Goal: Task Accomplishment & Management: Use online tool/utility

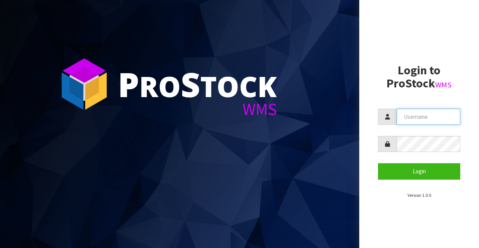
click at [433, 119] on input "text" at bounding box center [428, 117] width 64 height 16
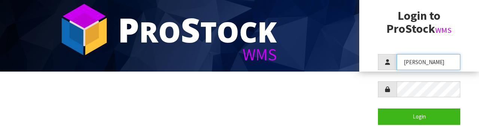
scroll to position [62, 0]
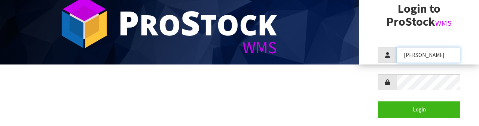
type input "[PERSON_NAME]"
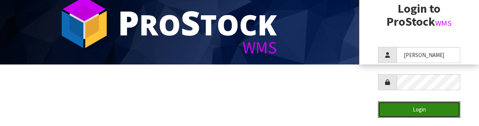
click at [430, 114] on button "Login" at bounding box center [419, 110] width 82 height 16
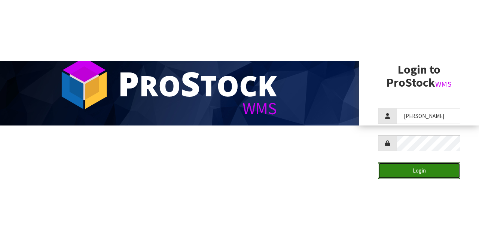
scroll to position [0, 0]
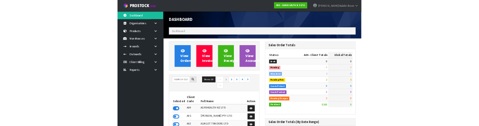
scroll to position [595, 188]
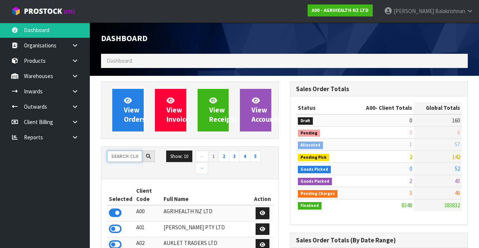
click at [117, 151] on input "text" at bounding box center [124, 157] width 35 height 12
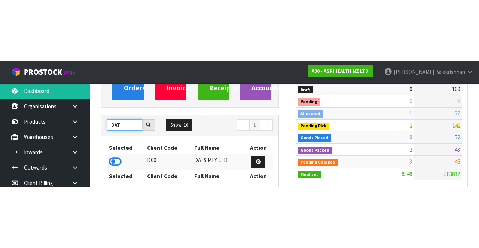
scroll to position [92, 0]
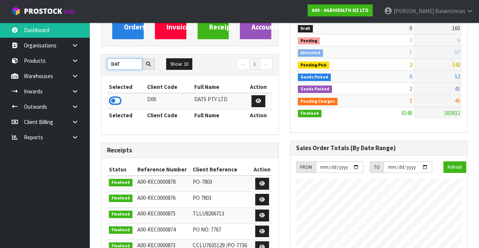
type input "DAT"
click at [110, 97] on icon at bounding box center [115, 100] width 13 height 11
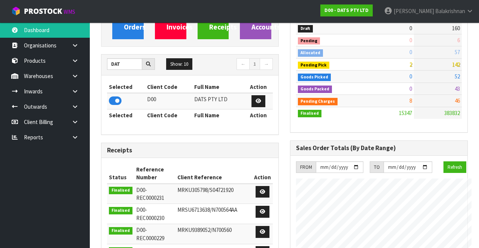
scroll to position [373275, 373697]
click at [70, 73] on link at bounding box center [78, 75] width 24 height 15
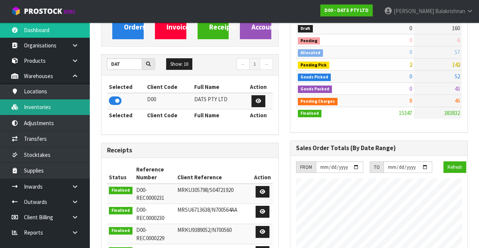
click at [27, 107] on link "Inventories" at bounding box center [45, 106] width 90 height 15
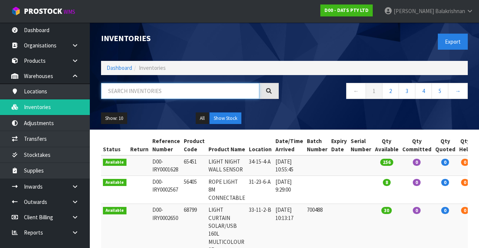
click at [189, 92] on input "text" at bounding box center [180, 91] width 158 height 16
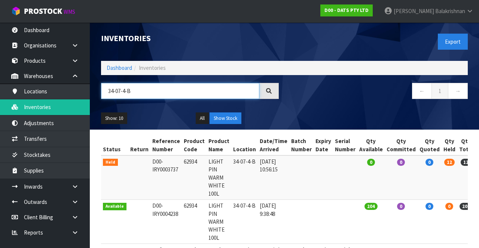
type input "34-07-4-B"
copy td "62934"
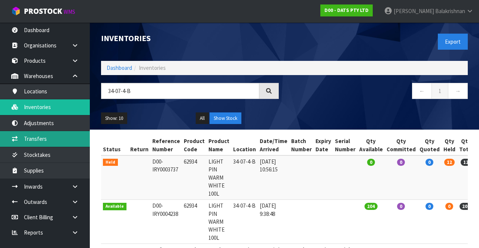
click at [49, 139] on link "Transfers" at bounding box center [45, 138] width 90 height 15
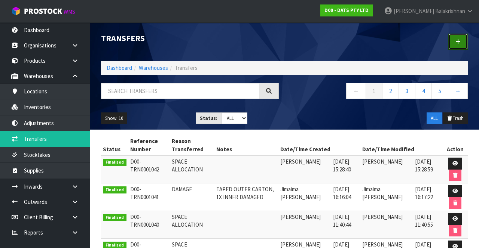
click at [456, 36] on link at bounding box center [457, 42] width 19 height 16
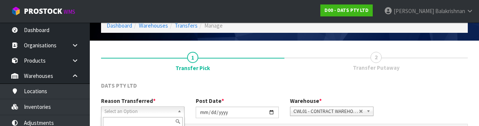
scroll to position [89, 0]
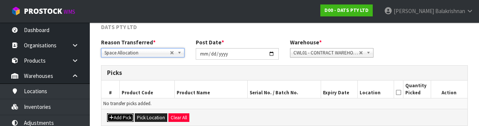
click at [123, 116] on button "Add Pick" at bounding box center [120, 118] width 27 height 9
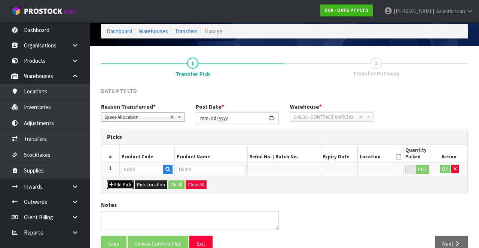
scroll to position [43, 0]
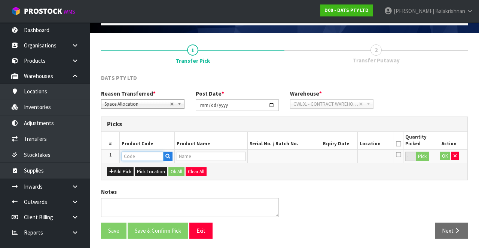
paste input "62934"
type input "62934"
type input "LIGHT PIN WARM WHITE 100L"
type input "62934"
click at [425, 156] on button "Pick" at bounding box center [421, 157] width 13 height 10
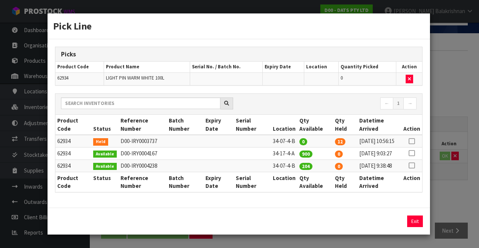
click at [412, 169] on link at bounding box center [411, 165] width 6 height 7
click at [392, 227] on button "Assign Pick" at bounding box center [389, 222] width 31 height 12
type input "204"
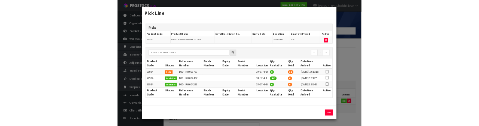
scroll to position [9, 0]
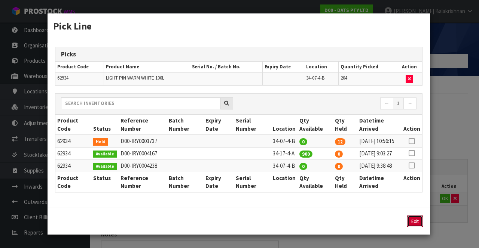
click at [415, 225] on button "Exit" at bounding box center [415, 222] width 16 height 12
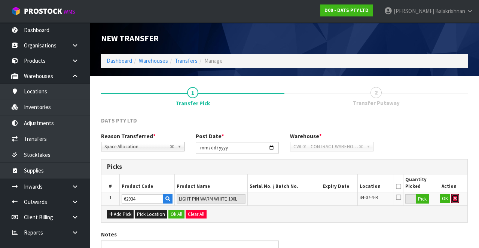
click at [455, 198] on icon "button" at bounding box center [454, 198] width 3 height 5
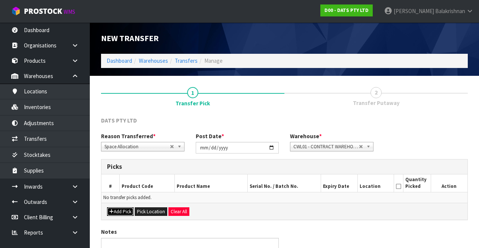
click at [123, 211] on button "Add Pick" at bounding box center [120, 212] width 27 height 9
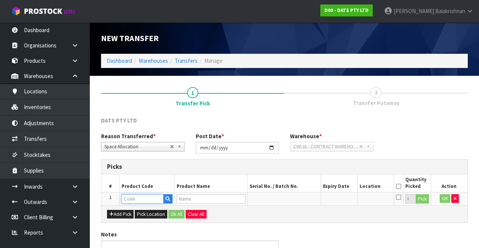
paste input "62934"
type input "62934"
type input "LIGHT PIN WARM WHITE 100L"
type input "62934"
click at [426, 199] on button "Pick" at bounding box center [421, 199] width 13 height 10
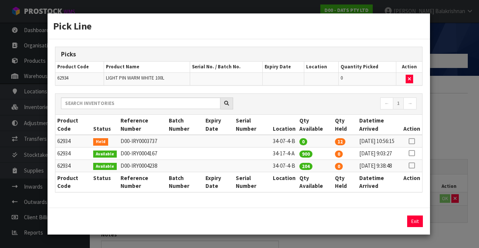
click at [414, 166] on icon at bounding box center [411, 166] width 6 height 0
click at [356, 227] on input "204" at bounding box center [357, 222] width 36 height 12
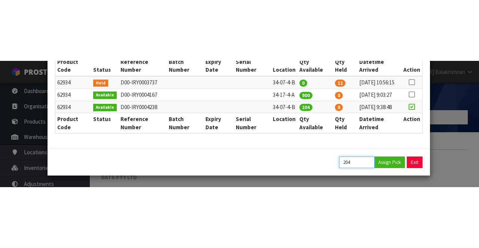
scroll to position [131, 0]
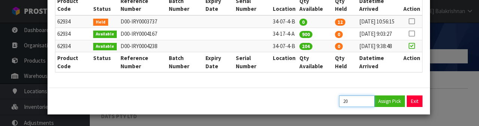
type input "2"
type input "24"
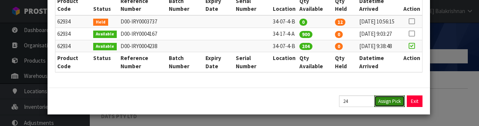
click at [391, 104] on button "Assign Pick" at bounding box center [389, 102] width 31 height 12
type input "24"
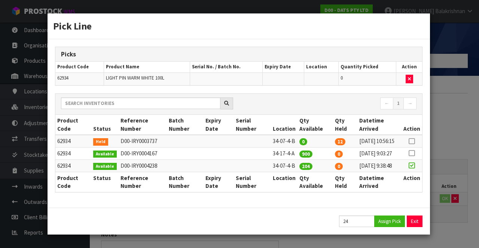
scroll to position [9, 0]
click at [421, 225] on button "Exit" at bounding box center [415, 222] width 16 height 12
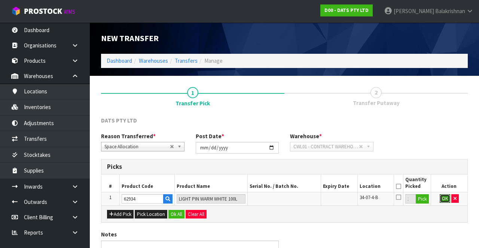
click at [443, 198] on button "OK" at bounding box center [444, 198] width 10 height 9
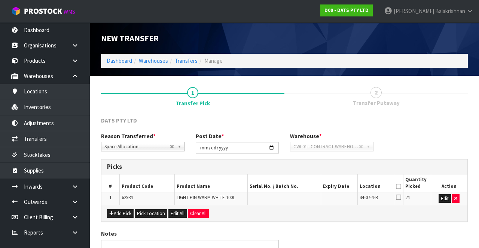
click at [397, 187] on icon at bounding box center [398, 187] width 5 height 0
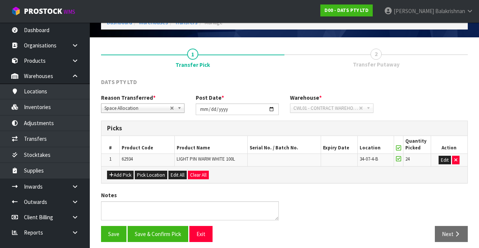
scroll to position [42, 0]
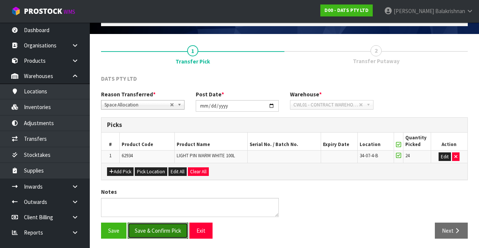
click at [163, 227] on button "Save & Confirm Pick" at bounding box center [157, 231] width 61 height 16
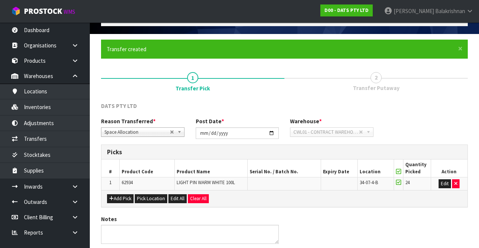
scroll to position [0, 0]
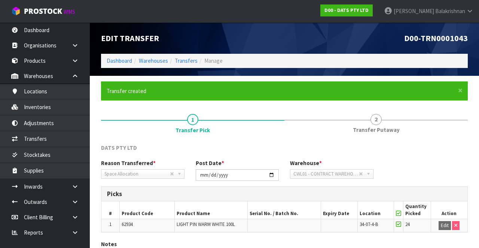
scroll to position [53, 0]
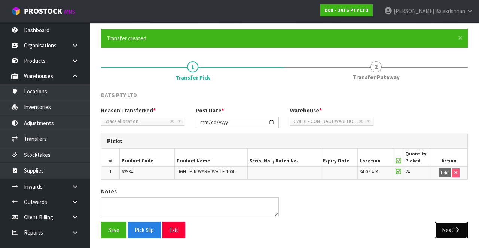
click at [458, 235] on button "Next" at bounding box center [450, 230] width 33 height 16
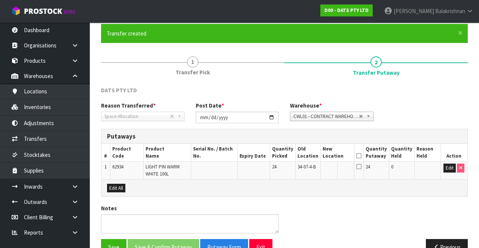
scroll to position [74, 0]
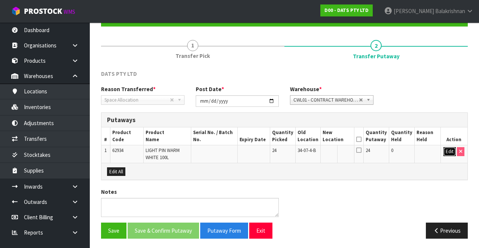
click at [445, 148] on button "Edit" at bounding box center [449, 151] width 12 height 9
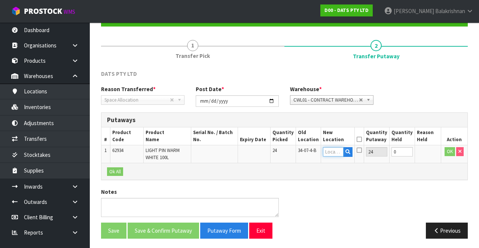
click at [332, 149] on input "text" at bounding box center [333, 151] width 21 height 9
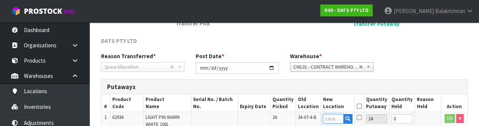
scroll to position [158, 0]
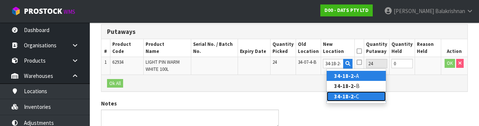
click at [360, 96] on link "34-18-2- C" at bounding box center [355, 97] width 59 height 10
type input "34-18-2-C"
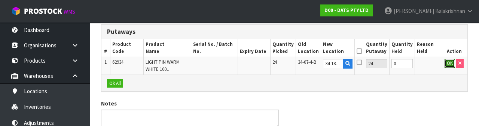
click at [453, 66] on button "OK" at bounding box center [449, 63] width 10 height 9
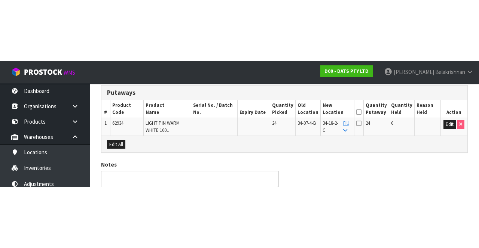
scroll to position [74, 0]
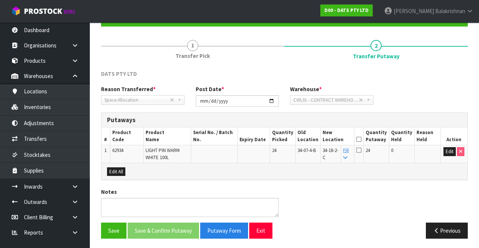
click at [361, 139] on icon at bounding box center [358, 139] width 5 height 0
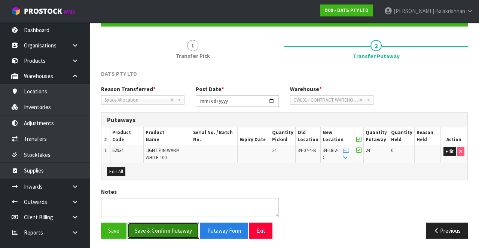
click at [166, 230] on button "Save & Confirm Putaway" at bounding box center [162, 231] width 71 height 16
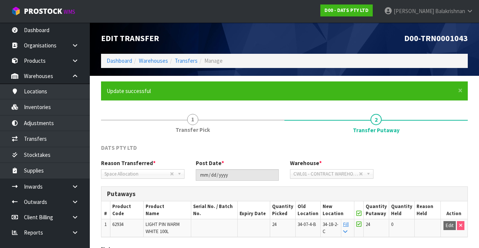
scroll to position [58, 0]
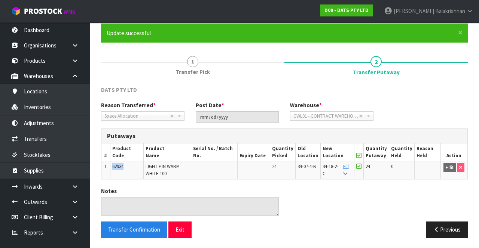
copy span "62934"
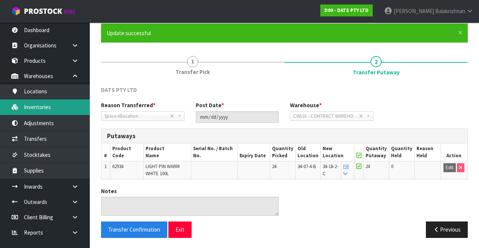
click at [68, 110] on link "Inventories" at bounding box center [45, 106] width 90 height 15
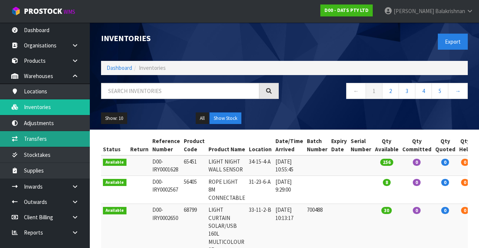
click at [70, 138] on link "Transfers" at bounding box center [45, 138] width 90 height 15
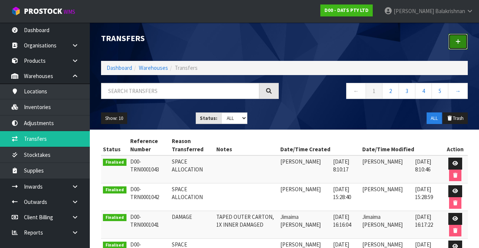
click at [457, 46] on link at bounding box center [457, 42] width 19 height 16
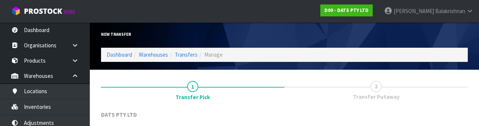
scroll to position [89, 0]
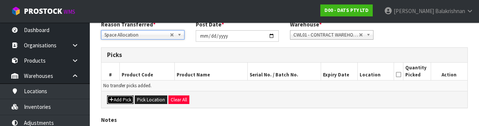
click at [118, 102] on button "Add Pick" at bounding box center [120, 100] width 27 height 9
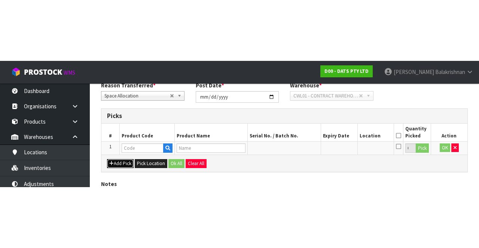
scroll to position [43, 0]
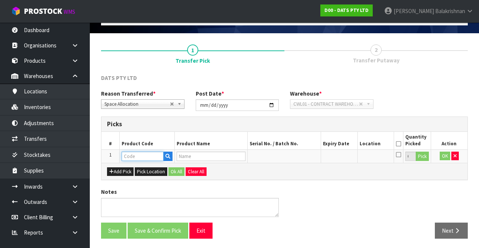
paste input "62934"
type input "62934"
type input "LIGHT PIN WARM WHITE 100L"
type input "62934"
click at [424, 159] on button "Pick" at bounding box center [421, 157] width 13 height 10
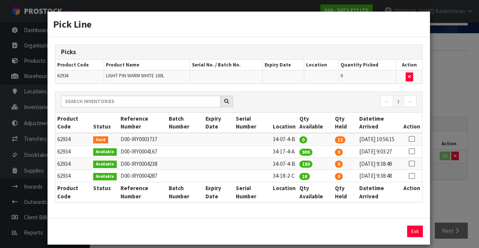
click at [412, 164] on icon at bounding box center [411, 164] width 6 height 0
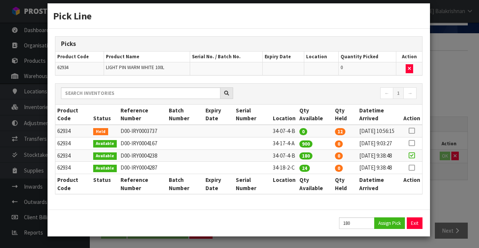
scroll to position [29, 0]
click at [389, 221] on button "Assign Pick" at bounding box center [389, 224] width 31 height 12
type input "180"
click at [414, 223] on button "Exit" at bounding box center [415, 224] width 16 height 12
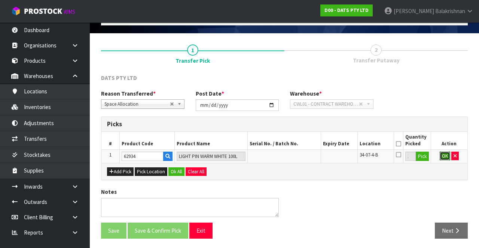
click at [442, 153] on button "OK" at bounding box center [444, 156] width 10 height 9
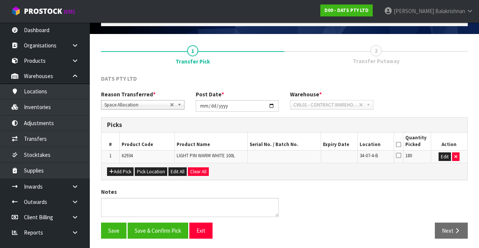
click at [398, 145] on icon at bounding box center [398, 145] width 5 height 0
click at [156, 230] on button "Save & Confirm Pick" at bounding box center [157, 231] width 61 height 16
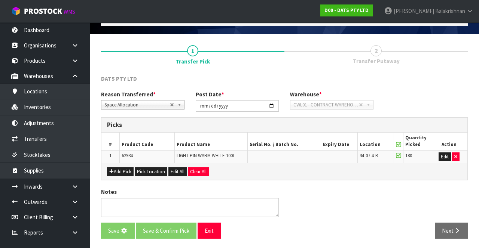
scroll to position [0, 0]
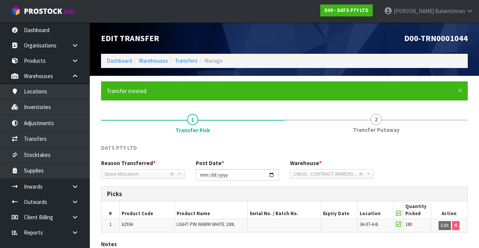
scroll to position [53, 0]
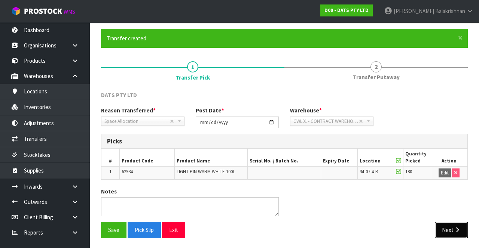
click at [445, 226] on button "Next" at bounding box center [450, 230] width 33 height 16
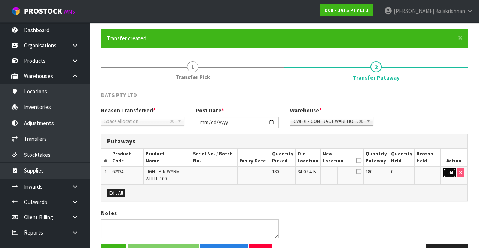
click at [446, 171] on button "Edit" at bounding box center [449, 173] width 12 height 9
click at [339, 173] on input "text" at bounding box center [333, 173] width 21 height 9
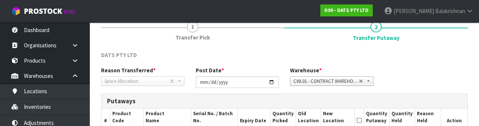
scroll to position [158, 0]
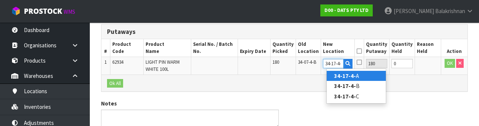
type input "34-17-4-A"
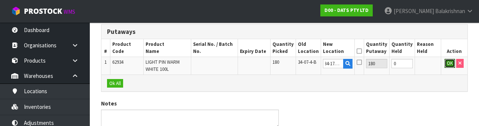
click at [445, 59] on button "OK" at bounding box center [449, 63] width 10 height 9
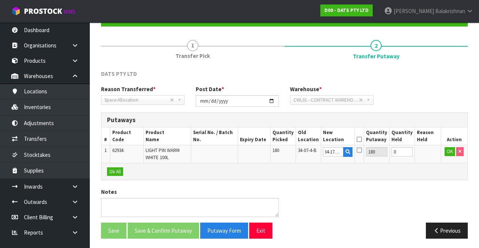
scroll to position [0, 0]
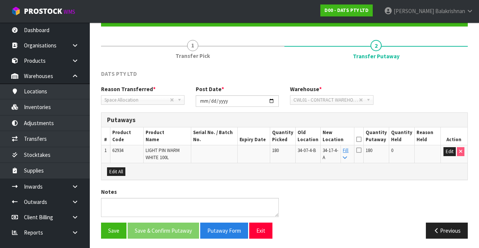
click at [361, 139] on icon at bounding box center [358, 139] width 5 height 0
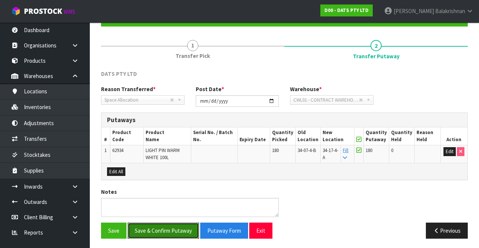
click at [162, 236] on button "Save & Confirm Putaway" at bounding box center [162, 231] width 71 height 16
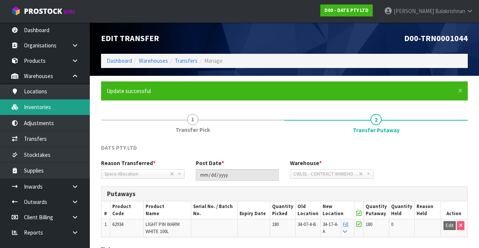
click at [28, 108] on link "Inventories" at bounding box center [45, 106] width 90 height 15
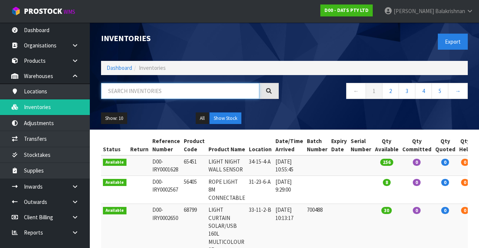
click at [177, 88] on input "text" at bounding box center [180, 91] width 158 height 16
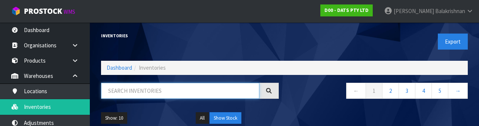
type input "1"
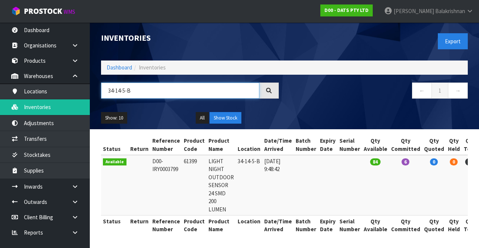
type input "34-14-5-B"
copy td "61399"
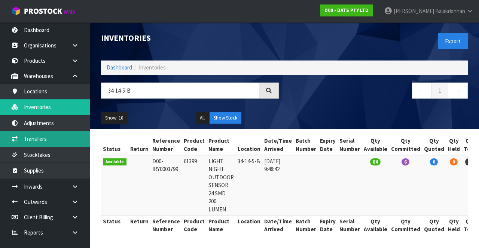
click at [31, 140] on link "Transfers" at bounding box center [45, 138] width 90 height 15
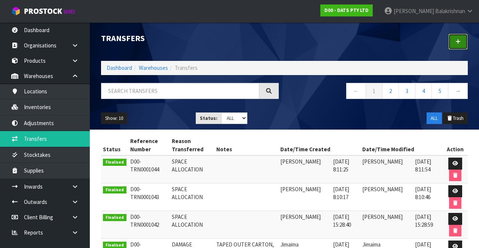
click at [455, 49] on link at bounding box center [457, 42] width 19 height 16
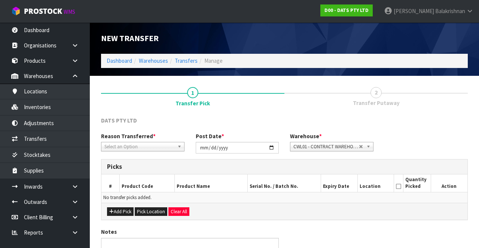
click at [149, 150] on span "Select an Option" at bounding box center [139, 146] width 70 height 9
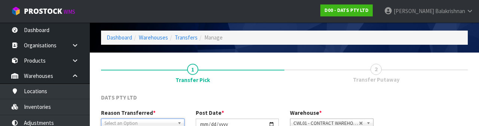
scroll to position [89, 0]
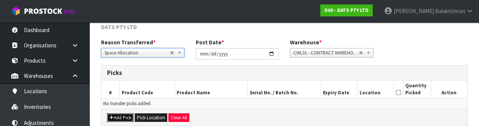
click at [123, 117] on button "Add Pick" at bounding box center [120, 118] width 27 height 9
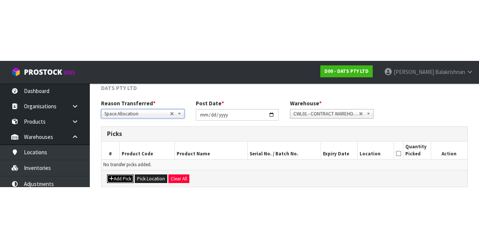
scroll to position [43, 0]
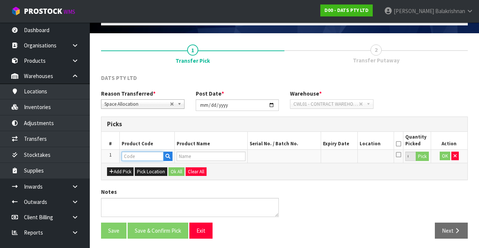
click at [141, 158] on input "text" at bounding box center [143, 156] width 42 height 9
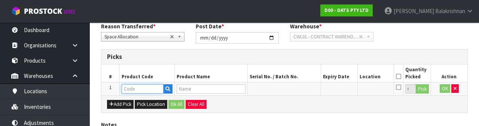
scroll to position [131, 0]
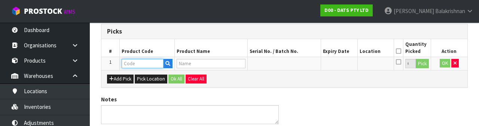
type input "61399"
type input "LIGHT NIGHT OUTDOOR SENSOR 24 SMD 200 LUMEN"
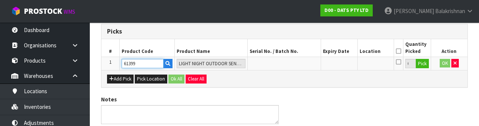
type input "61399"
click at [421, 65] on button "Pick" at bounding box center [421, 64] width 13 height 10
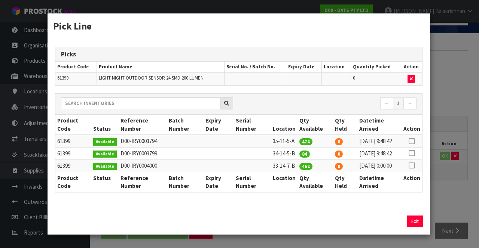
scroll to position [17, 0]
click at [413, 153] on icon at bounding box center [411, 153] width 6 height 0
click at [390, 221] on button "Assign Pick" at bounding box center [389, 222] width 31 height 12
type input "84"
click at [420, 225] on button "Exit" at bounding box center [415, 222] width 16 height 12
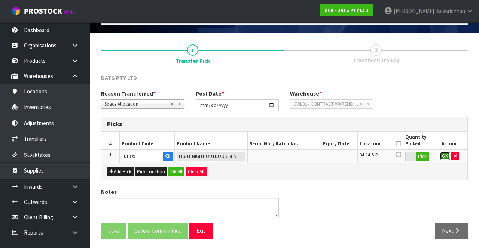
click at [443, 155] on button "OK" at bounding box center [444, 156] width 10 height 9
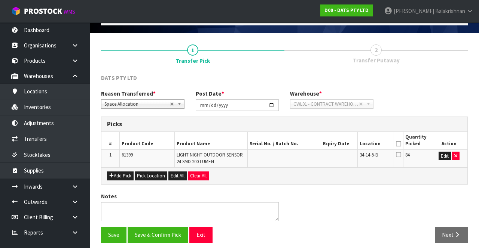
click at [399, 144] on icon at bounding box center [398, 144] width 5 height 0
click at [160, 231] on button "Save & Confirm Pick" at bounding box center [157, 235] width 61 height 16
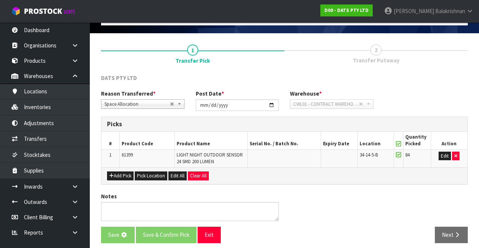
scroll to position [0, 0]
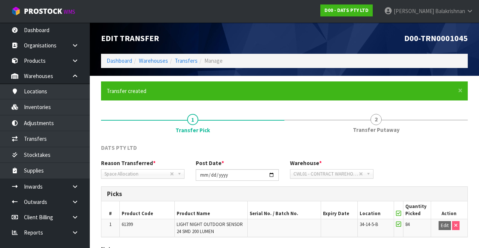
scroll to position [58, 0]
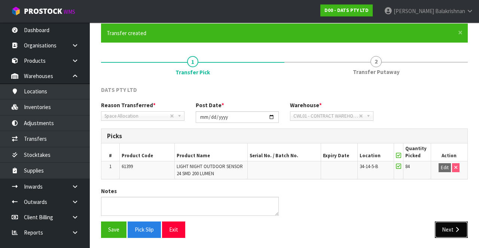
click at [451, 229] on button "Next" at bounding box center [450, 230] width 33 height 16
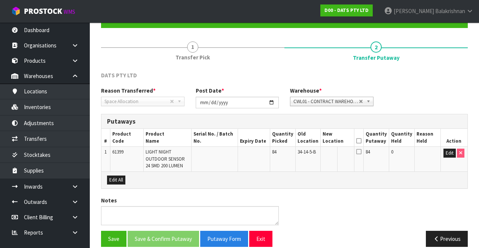
scroll to position [81, 0]
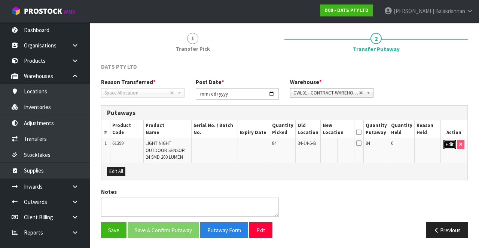
click at [446, 146] on button "Edit" at bounding box center [449, 144] width 12 height 9
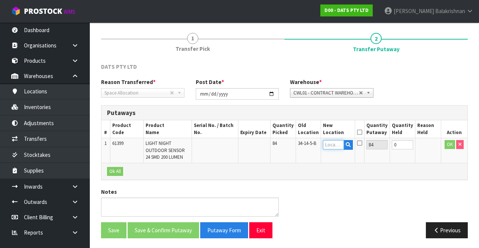
click at [334, 145] on input "text" at bounding box center [333, 144] width 21 height 9
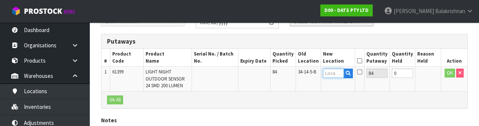
scroll to position [158, 0]
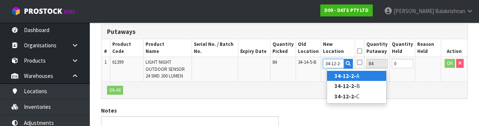
type input "34-12-2-C"
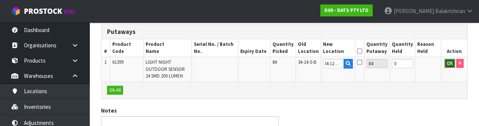
click at [445, 65] on button "OK" at bounding box center [449, 63] width 10 height 9
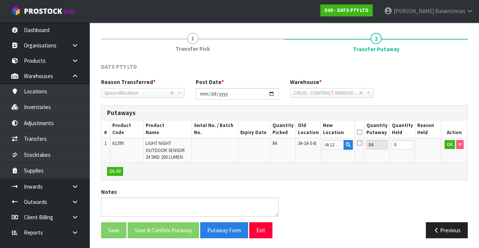
scroll to position [0, 0]
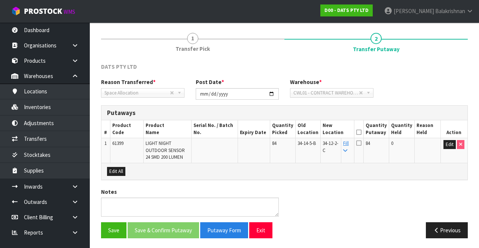
click at [361, 132] on icon at bounding box center [358, 132] width 5 height 0
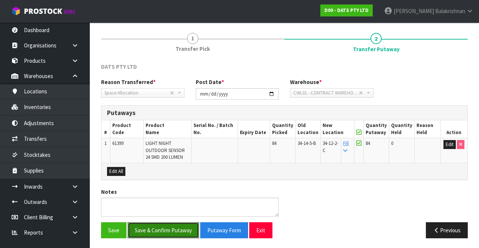
click at [161, 231] on button "Save & Confirm Putaway" at bounding box center [162, 230] width 71 height 16
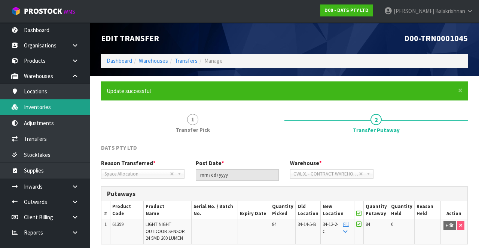
click at [29, 107] on link "Inventories" at bounding box center [45, 106] width 90 height 15
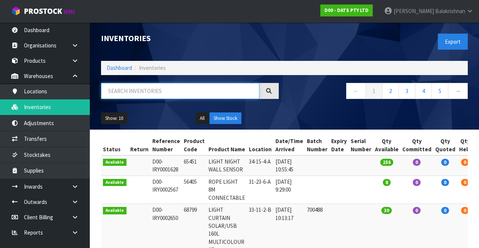
click at [205, 87] on input "text" at bounding box center [180, 91] width 158 height 16
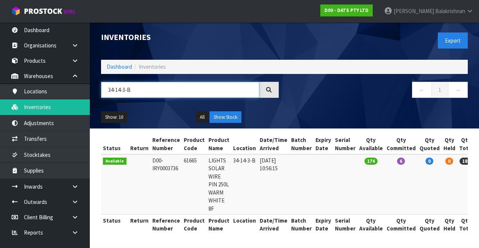
scroll to position [0, 12]
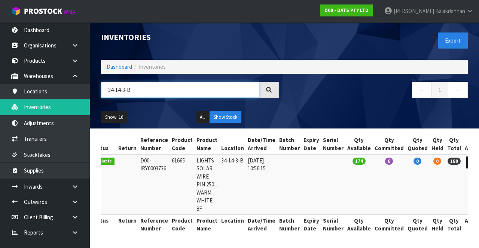
type input "34-14-3-B"
copy td "61665"
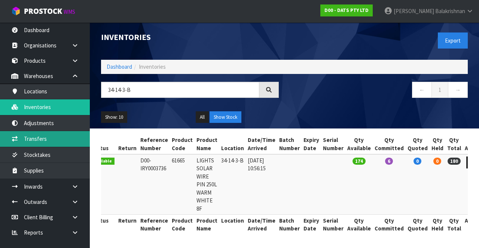
click at [26, 140] on link "Transfers" at bounding box center [45, 138] width 90 height 15
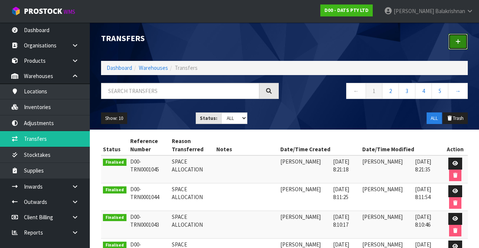
click at [458, 43] on icon at bounding box center [457, 42] width 5 height 6
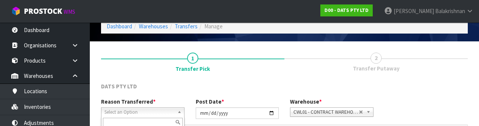
scroll to position [89, 0]
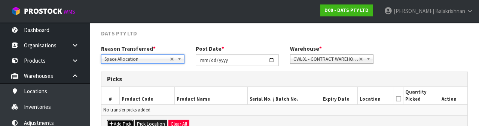
click at [123, 120] on button "Add Pick" at bounding box center [120, 124] width 27 height 9
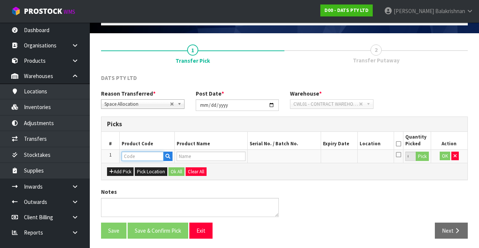
click at [148, 154] on input "text" at bounding box center [143, 156] width 42 height 9
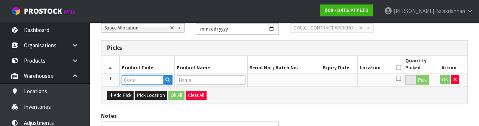
scroll to position [131, 0]
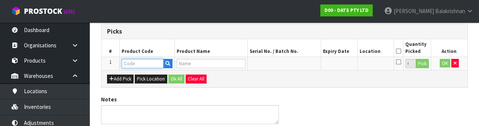
type input "61665"
type input "LIGHTS SOLAR WIRE PIN 250L WARM WHITE 8F"
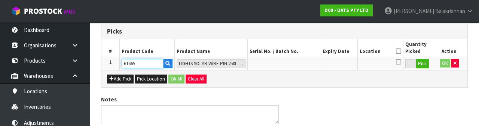
type input "61665"
click at [426, 64] on button "Pick" at bounding box center [421, 64] width 13 height 10
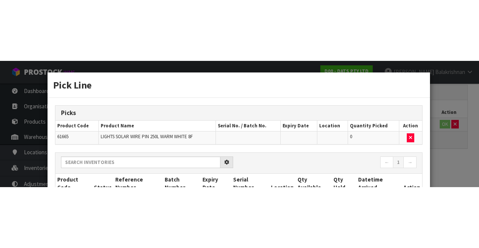
scroll to position [43, 0]
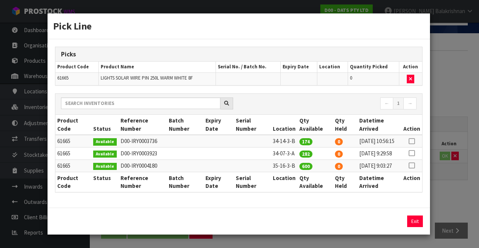
click at [412, 141] on icon at bounding box center [411, 141] width 6 height 0
click at [356, 227] on input "174" at bounding box center [357, 222] width 36 height 12
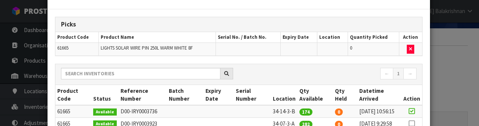
scroll to position [131, 0]
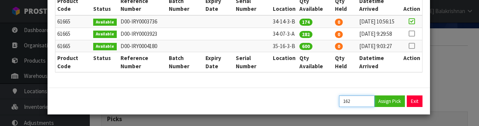
type input "162"
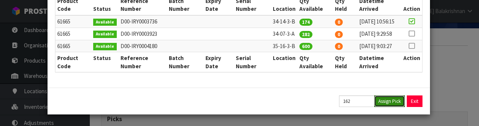
click at [387, 107] on button "Assign Pick" at bounding box center [389, 102] width 31 height 12
type input "162"
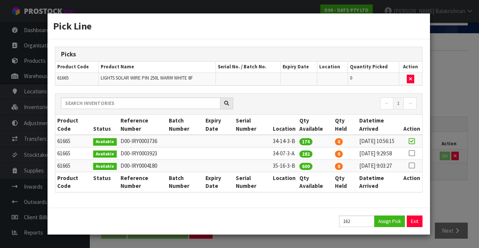
scroll to position [9, 0]
click at [418, 221] on button "Exit" at bounding box center [415, 222] width 16 height 12
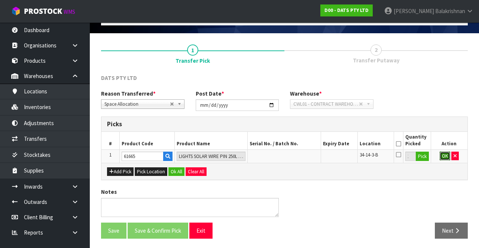
click at [443, 153] on button "OK" at bounding box center [444, 156] width 10 height 9
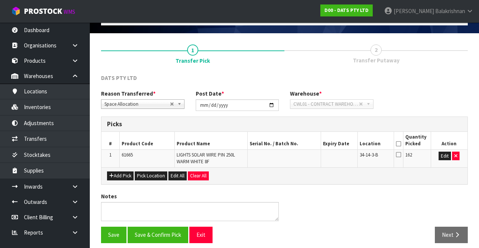
click at [398, 144] on icon at bounding box center [398, 144] width 5 height 0
click at [163, 233] on button "Save & Confirm Pick" at bounding box center [157, 235] width 61 height 16
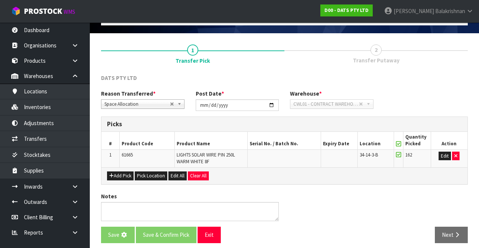
scroll to position [0, 0]
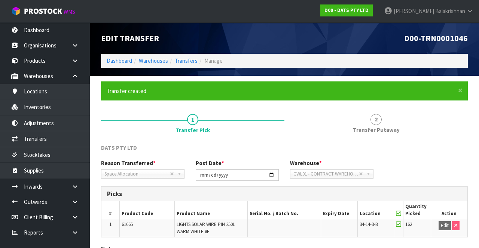
scroll to position [58, 0]
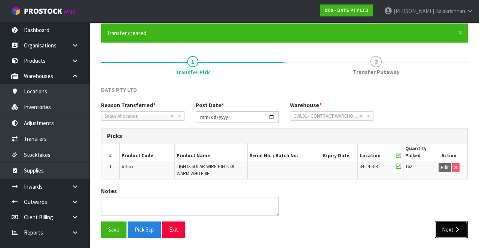
click at [458, 227] on icon "button" at bounding box center [456, 230] width 7 height 6
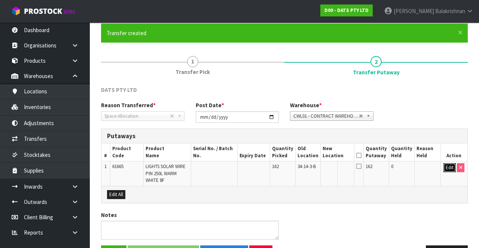
click at [444, 168] on button "Edit" at bounding box center [449, 167] width 12 height 9
click at [332, 169] on input "text" at bounding box center [333, 167] width 21 height 9
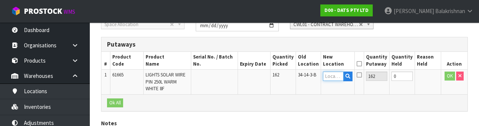
scroll to position [158, 0]
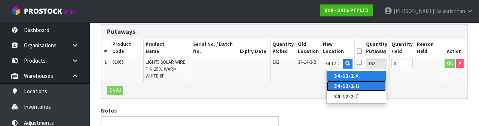
click at [357, 84] on link "34-12-2 -B" at bounding box center [355, 86] width 59 height 10
type input "34-12-2-B"
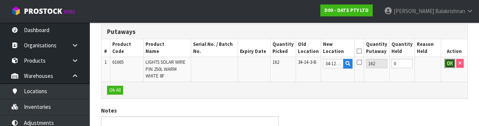
click at [446, 64] on button "OK" at bounding box center [449, 63] width 10 height 9
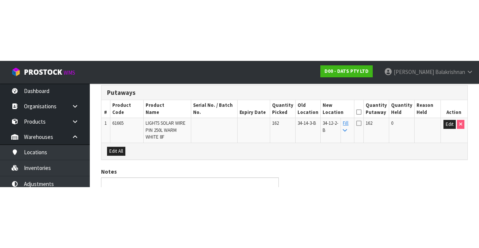
scroll to position [81, 0]
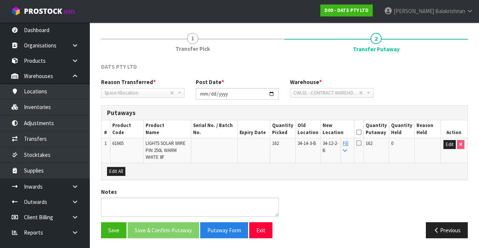
click at [361, 132] on icon at bounding box center [358, 132] width 5 height 0
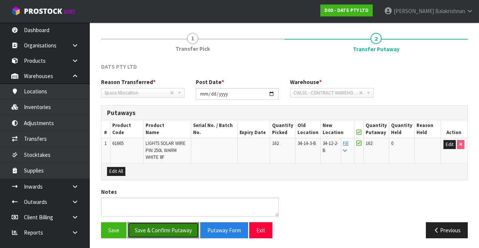
click at [168, 233] on button "Save & Confirm Putaway" at bounding box center [162, 230] width 71 height 16
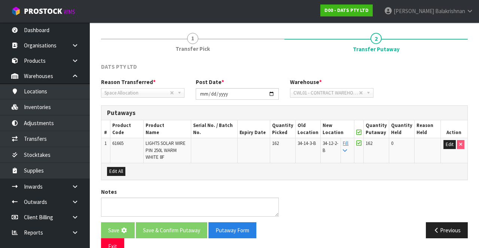
scroll to position [0, 0]
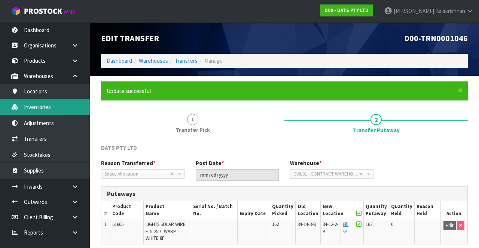
click at [60, 105] on link "Inventories" at bounding box center [45, 106] width 90 height 15
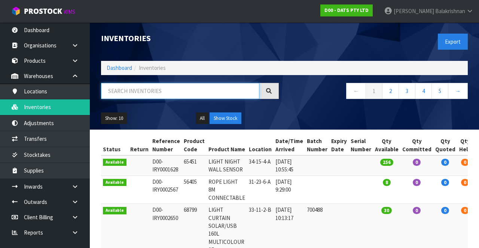
paste input "61665"
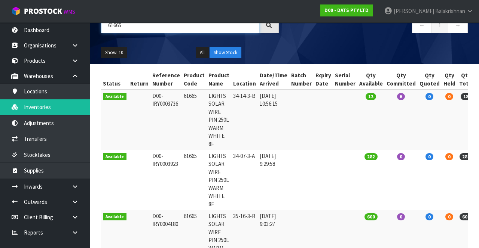
scroll to position [0, 12]
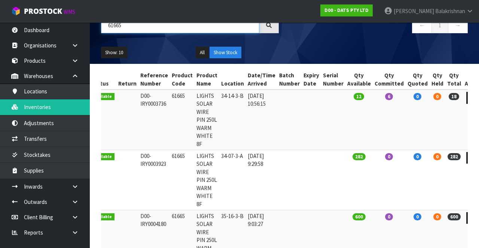
type input "61665"
click at [466, 97] on link at bounding box center [473, 98] width 14 height 12
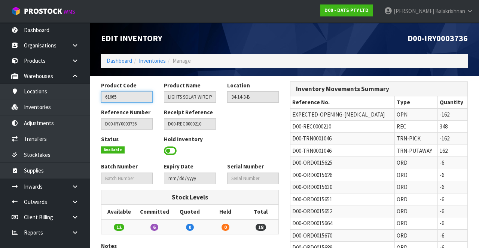
scroll to position [6, 0]
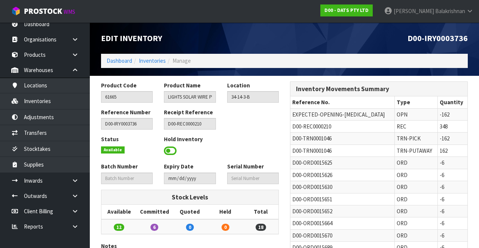
click at [75, 191] on link at bounding box center [78, 195] width 24 height 15
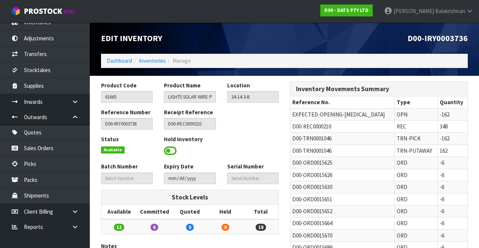
scroll to position [84, 0]
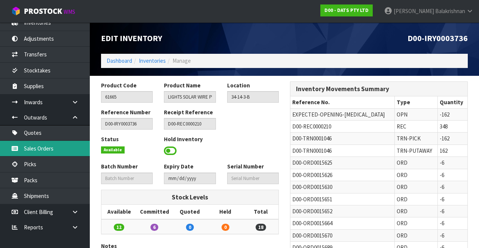
click at [56, 150] on link "Sales Orders" at bounding box center [45, 148] width 90 height 15
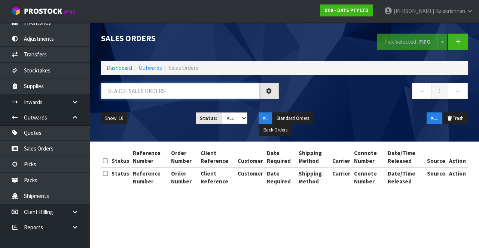
paste input "61665"
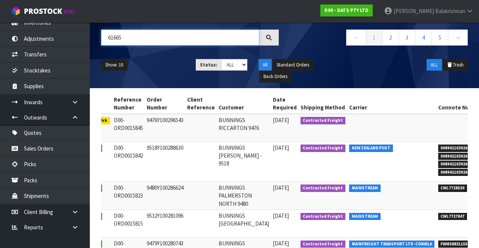
scroll to position [0, 104]
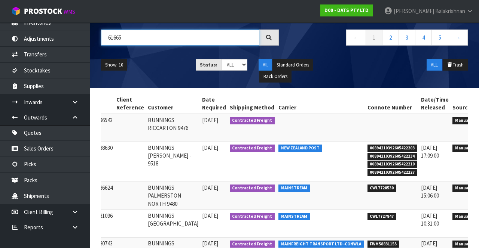
type input "61665"
click at [478, 120] on icon at bounding box center [484, 122] width 6 height 5
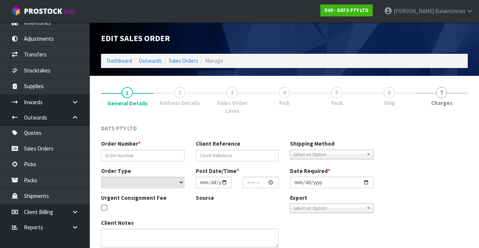
type input "9476Y100296543"
select select "number:0"
type input "[DATE]"
type input "08:45:00.000"
type input "[DATE]"
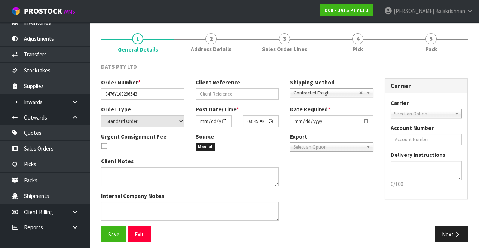
scroll to position [59, 0]
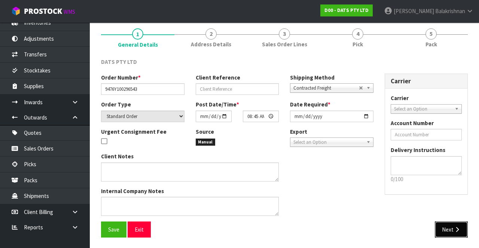
click at [447, 222] on button "Next" at bounding box center [450, 230] width 33 height 16
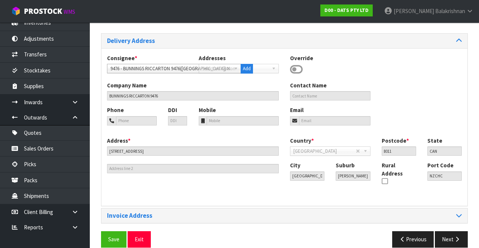
scroll to position [85, 0]
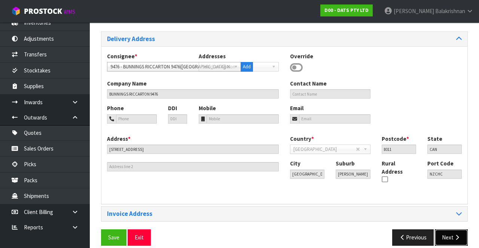
click at [449, 230] on button "Next" at bounding box center [450, 238] width 33 height 16
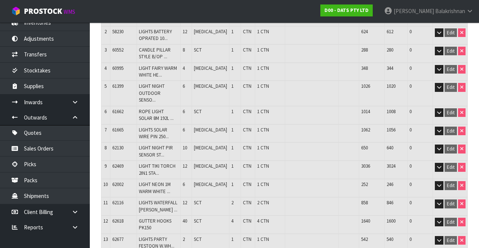
scroll to position [140, 0]
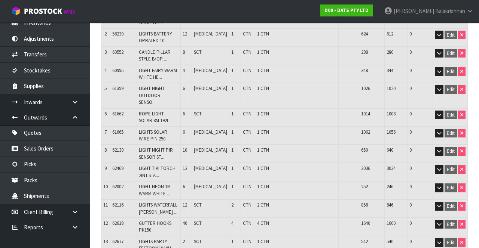
click at [330, 218] on td at bounding box center [311, 227] width 53 height 18
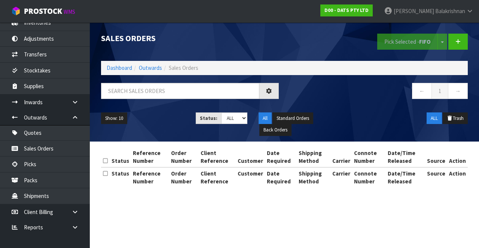
click at [202, 78] on div "Sales Orders Pick Selected - FIFO Split button! FIFO - First In First Out FEFO …" at bounding box center [284, 81] width 378 height 119
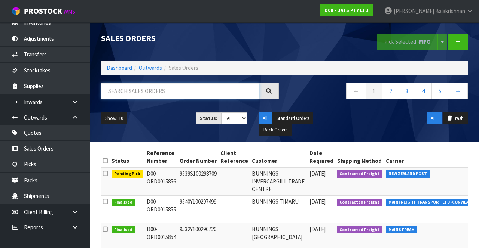
paste input "61665"
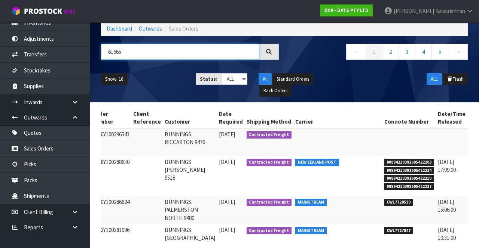
scroll to position [0, 104]
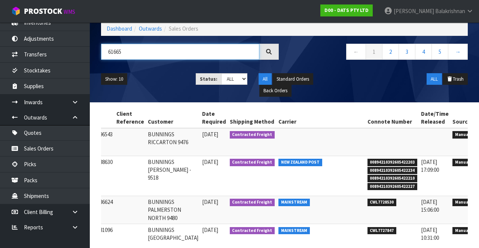
type input "61665"
click at [477, 130] on link at bounding box center [484, 136] width 14 height 12
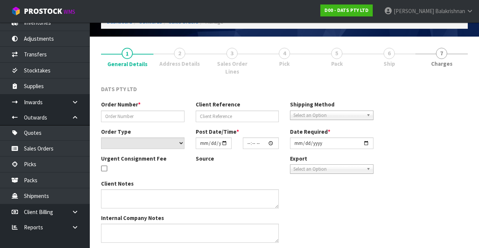
click at [456, 133] on div "Order Number * Client Reference Shipping Method Client Local Pickup Customer Lo…" at bounding box center [284, 175] width 378 height 148
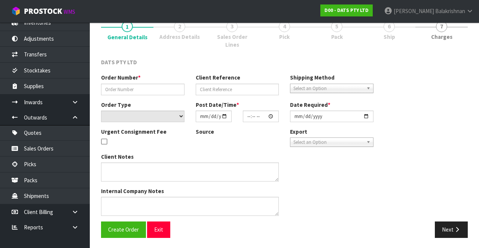
type input "9476Y100296543"
select select "number:0"
type input "[DATE]"
type input "08:45:00.000"
type input "[DATE]"
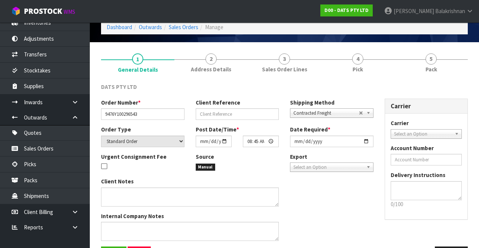
scroll to position [59, 0]
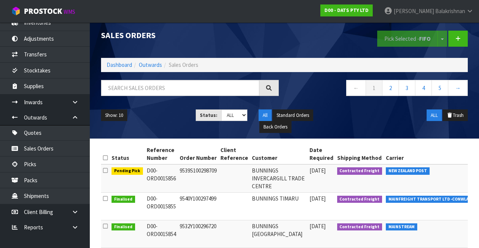
scroll to position [2, 0]
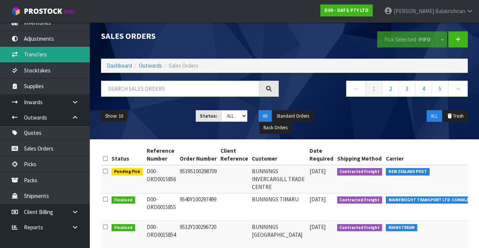
click at [26, 54] on link "Transfers" at bounding box center [45, 54] width 90 height 15
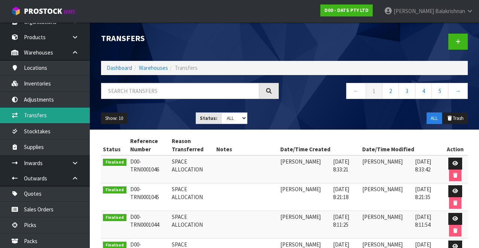
scroll to position [16, 0]
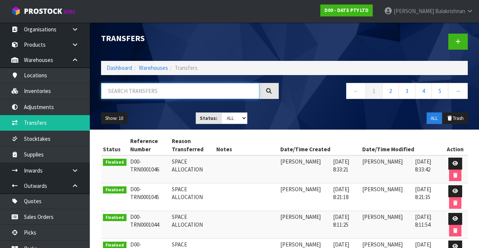
paste input "61665"
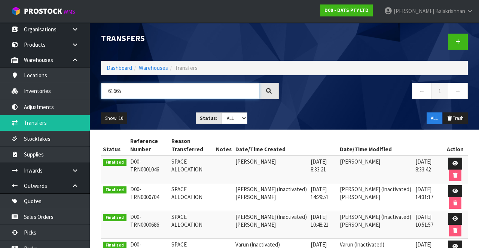
type input "61665"
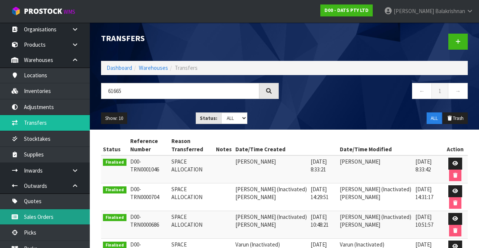
click at [36, 212] on link "Sales Orders" at bounding box center [45, 216] width 90 height 15
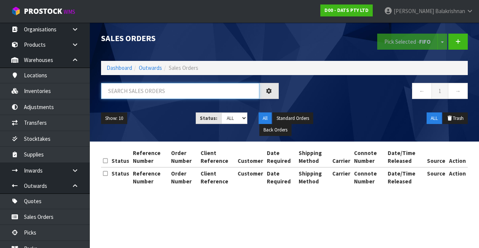
click at [131, 90] on input "text" at bounding box center [180, 91] width 158 height 16
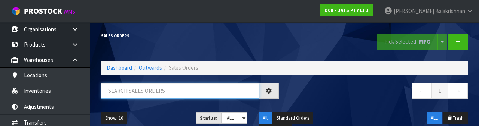
click at [123, 93] on input "text" at bounding box center [180, 91] width 158 height 16
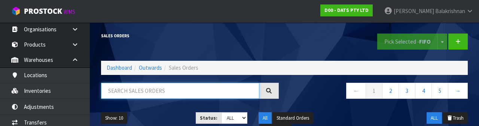
paste input "61665"
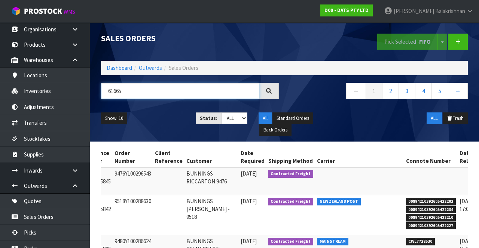
scroll to position [0, 104]
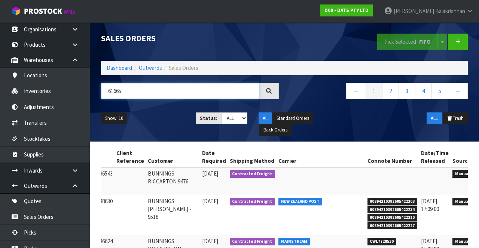
type input "61665"
click at [478, 173] on icon at bounding box center [484, 175] width 6 height 5
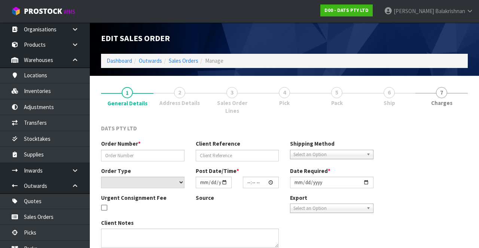
type input "9476Y100296543"
select select "number:0"
type input "[DATE]"
type input "08:45:00.000"
type input "[DATE]"
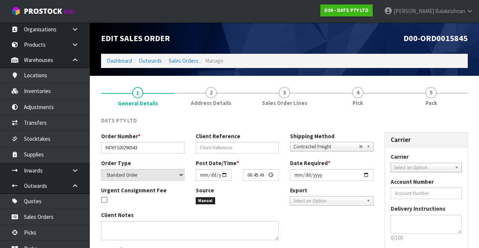
click at [353, 98] on link "4 Pick" at bounding box center [357, 97] width 73 height 30
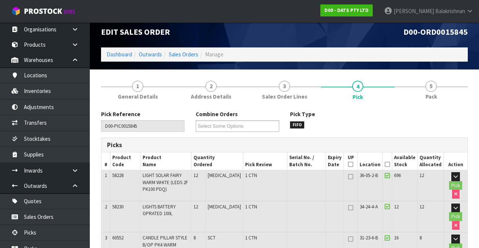
scroll to position [6, 0]
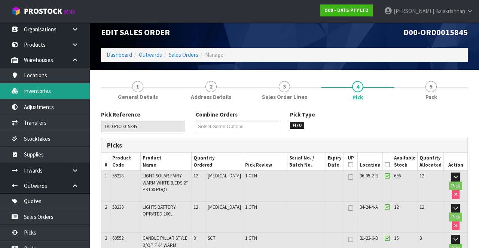
click at [25, 92] on link "Inventories" at bounding box center [45, 90] width 90 height 15
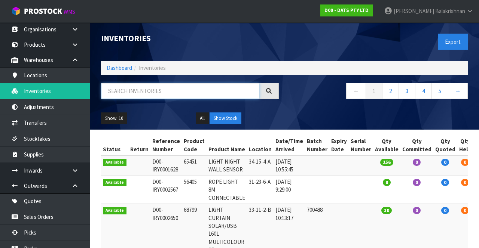
paste input "61665"
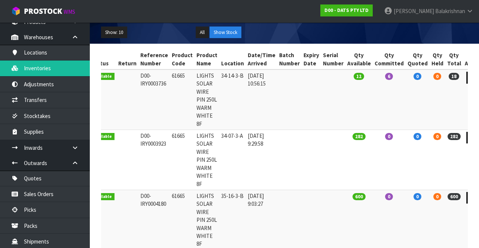
scroll to position [37, 0]
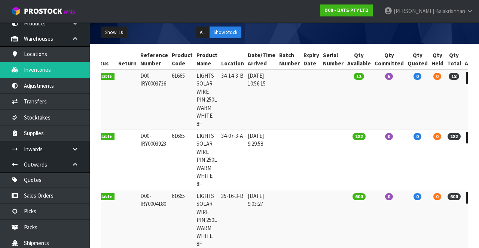
type input "61665"
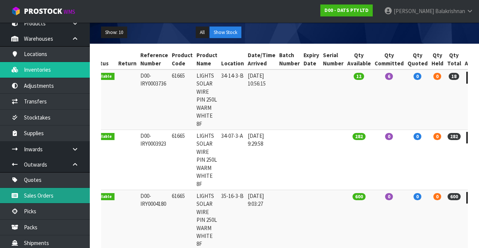
click at [51, 197] on link "Sales Orders" at bounding box center [45, 195] width 90 height 15
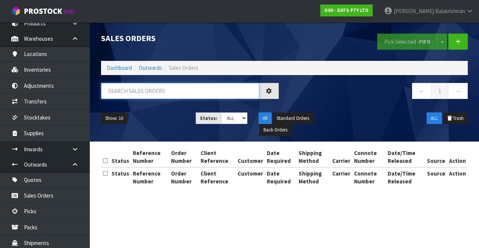
paste input "61665"
type input "61665"
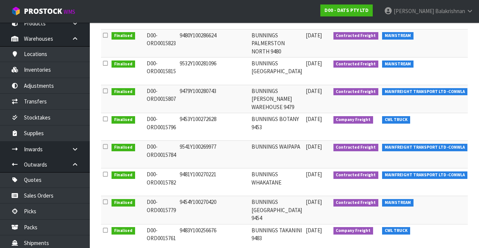
scroll to position [264, 0]
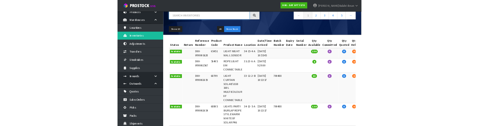
scroll to position [61, 0]
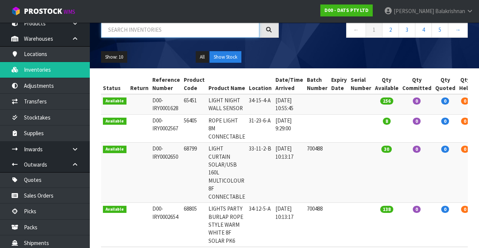
click at [143, 32] on input "text" at bounding box center [180, 30] width 158 height 16
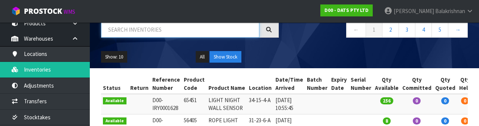
click at [133, 32] on input "text" at bounding box center [180, 30] width 158 height 16
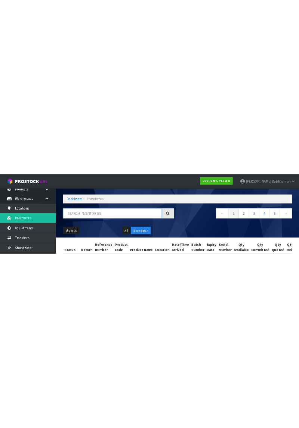
scroll to position [17, 0]
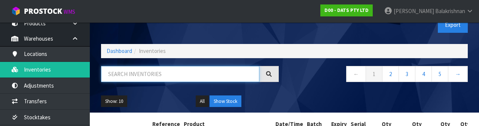
paste input "61665"
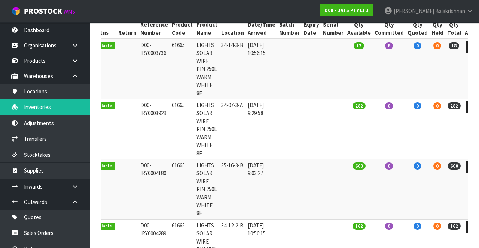
scroll to position [212, 0]
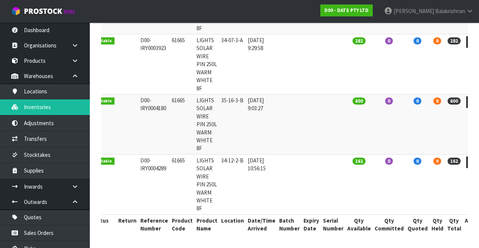
type input "61665"
copy td "61665"
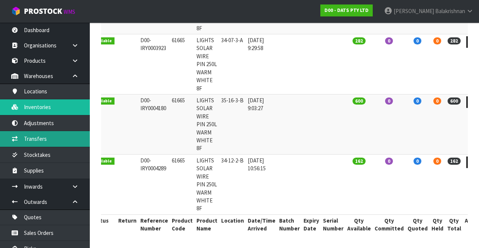
click at [47, 138] on link "Transfers" at bounding box center [45, 138] width 90 height 15
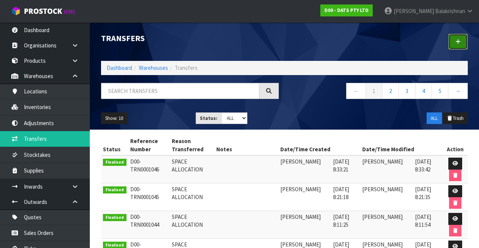
click at [458, 42] on icon at bounding box center [457, 42] width 5 height 6
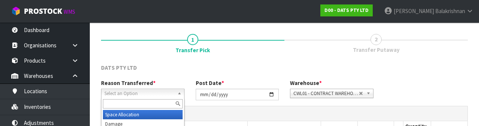
scroll to position [89, 0]
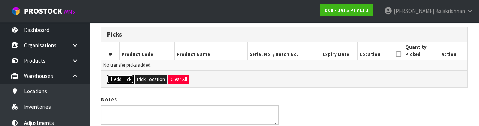
click at [117, 80] on button "Add Pick" at bounding box center [120, 79] width 27 height 9
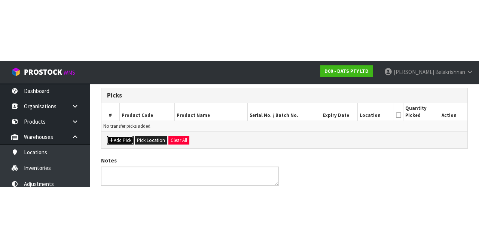
scroll to position [43, 0]
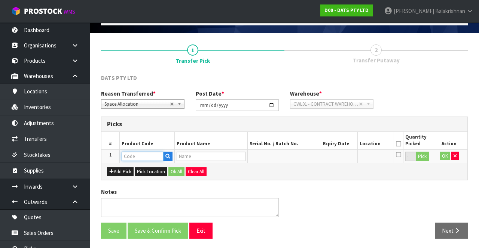
paste input "61665"
type input "61665"
type input "LIGHTS SOLAR WIRE PIN 250L WARM WHITE 8F"
type input "61665"
click at [425, 156] on button "Pick" at bounding box center [421, 157] width 13 height 10
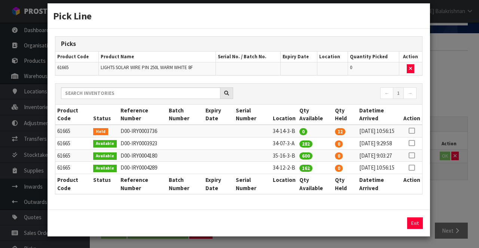
scroll to position [29, 0]
click at [412, 168] on icon at bounding box center [411, 168] width 6 height 0
click at [358, 222] on input "162" at bounding box center [357, 224] width 36 height 12
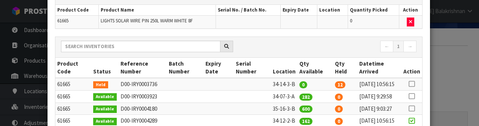
scroll to position [151, 0]
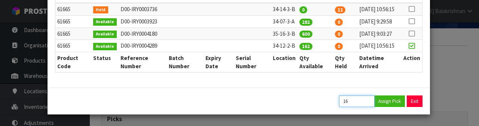
type input "1"
type input "6"
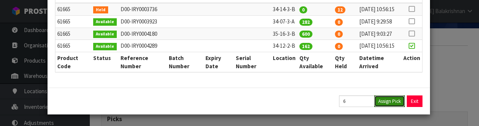
click at [391, 106] on button "Assign Pick" at bounding box center [389, 102] width 31 height 12
type input "6"
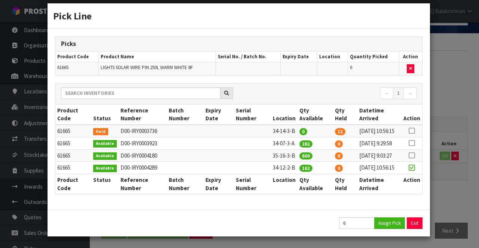
scroll to position [29, 0]
click at [415, 222] on button "Exit" at bounding box center [415, 224] width 16 height 12
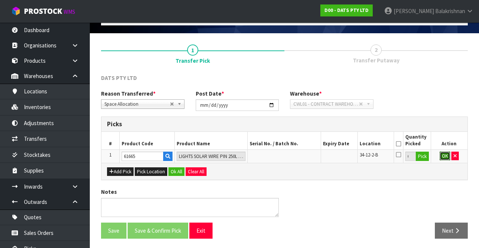
click at [441, 155] on button "OK" at bounding box center [444, 156] width 10 height 9
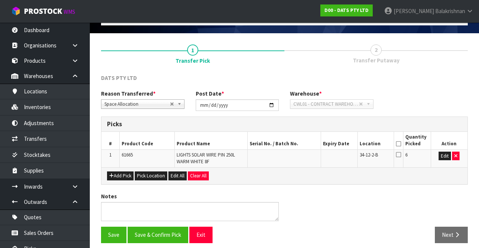
click at [398, 144] on icon at bounding box center [398, 144] width 5 height 0
click at [162, 234] on button "Save & Confirm Pick" at bounding box center [157, 235] width 61 height 16
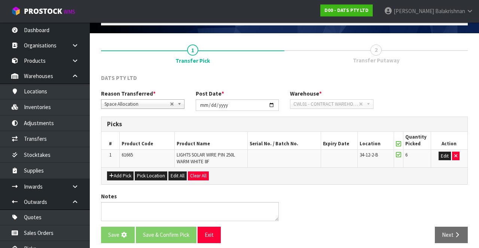
scroll to position [0, 0]
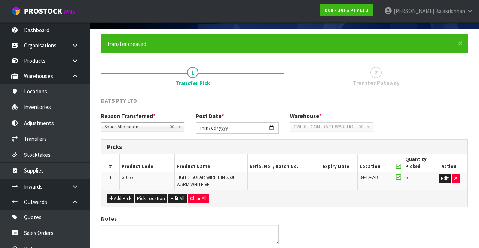
scroll to position [58, 0]
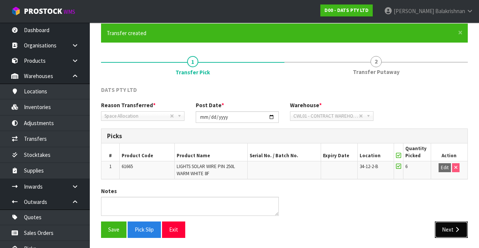
click at [458, 227] on icon "button" at bounding box center [456, 230] width 7 height 6
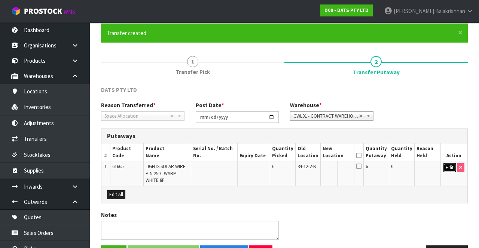
click at [444, 168] on button "Edit" at bounding box center [449, 167] width 12 height 9
click at [340, 165] on input "text" at bounding box center [333, 167] width 21 height 9
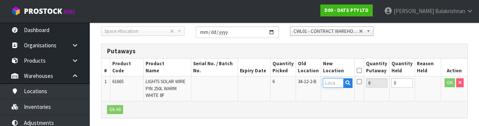
scroll to position [158, 0]
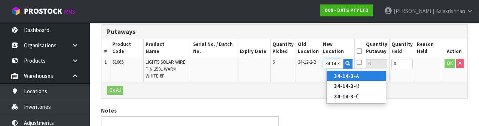
type input "34-14-3-B"
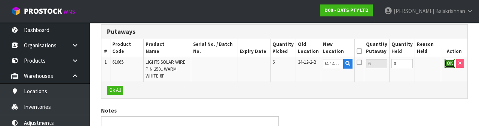
click at [445, 64] on button "OK" at bounding box center [449, 63] width 10 height 9
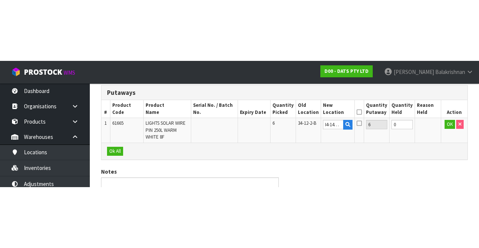
scroll to position [81, 0]
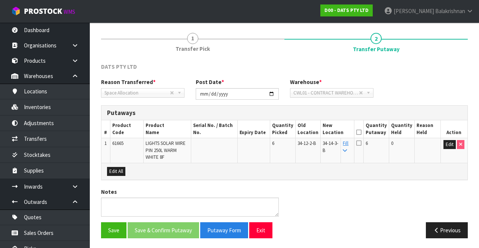
click at [361, 132] on icon at bounding box center [358, 132] width 5 height 0
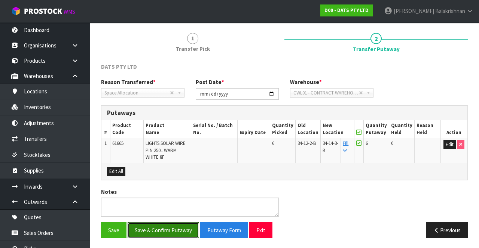
click at [171, 228] on button "Save & Confirm Putaway" at bounding box center [162, 230] width 71 height 16
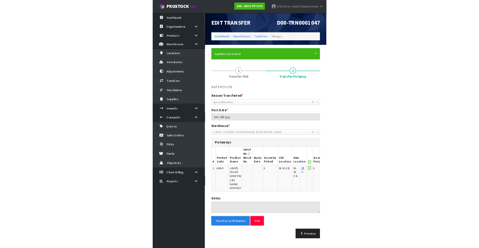
scroll to position [65, 0]
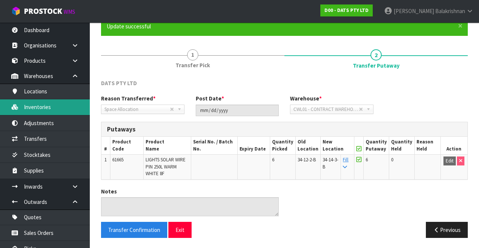
click at [46, 111] on link "Inventories" at bounding box center [45, 106] width 90 height 15
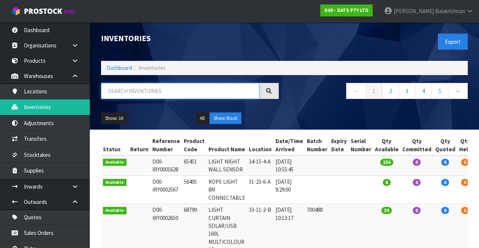
click at [144, 90] on input "text" at bounding box center [180, 91] width 158 height 16
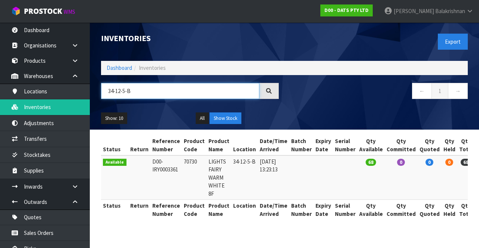
type input "34-12-5-B"
copy td "70730"
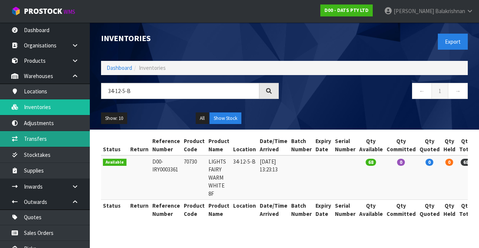
click at [52, 137] on link "Transfers" at bounding box center [45, 138] width 90 height 15
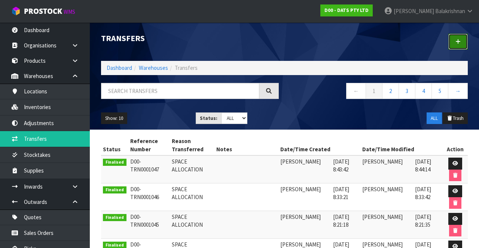
click at [457, 46] on link at bounding box center [457, 42] width 19 height 16
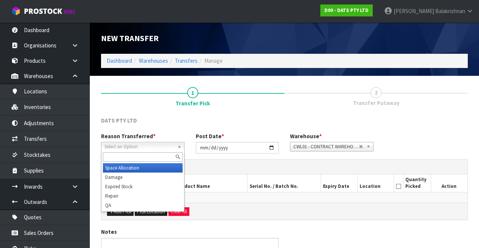
click at [151, 150] on span "Select an Option" at bounding box center [139, 146] width 70 height 9
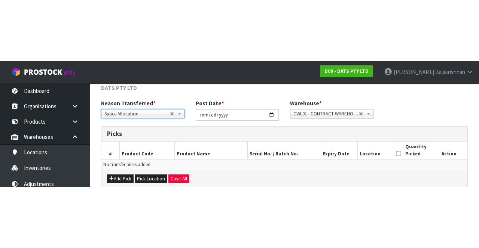
scroll to position [40, 0]
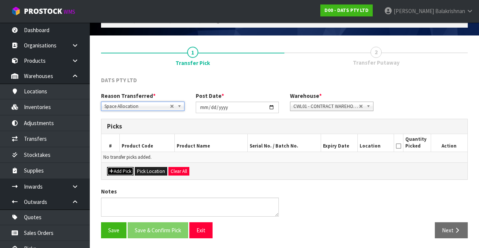
click at [115, 172] on button "Add Pick" at bounding box center [120, 171] width 27 height 9
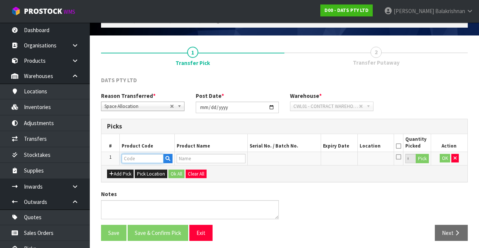
paste input "70730"
type input "70730"
type input "LIGHTS FAIRY WARM WHITE 8F"
type input "70730"
click at [427, 157] on button "Pick" at bounding box center [421, 159] width 13 height 10
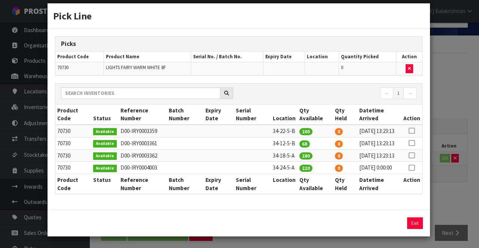
scroll to position [29, 0]
click at [414, 143] on icon at bounding box center [411, 143] width 6 height 0
click at [388, 221] on button "Assign Pick" at bounding box center [389, 224] width 31 height 12
type input "68"
click at [415, 224] on button "Exit" at bounding box center [415, 224] width 16 height 12
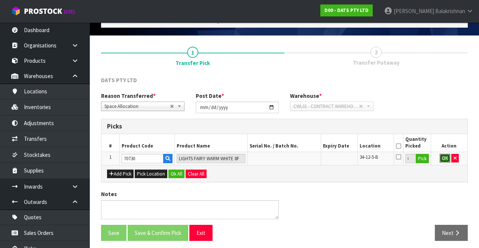
click at [442, 158] on button "OK" at bounding box center [444, 158] width 10 height 9
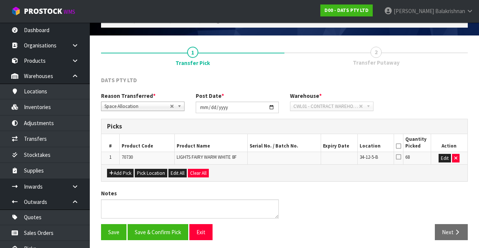
click at [399, 146] on icon at bounding box center [398, 146] width 5 height 0
click at [162, 231] on button "Save & Confirm Pick" at bounding box center [157, 232] width 61 height 16
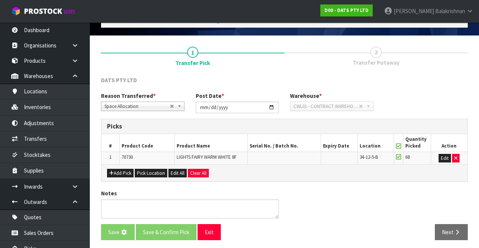
scroll to position [0, 0]
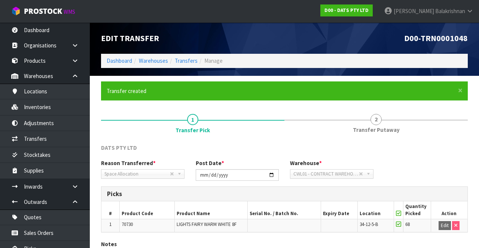
scroll to position [53, 0]
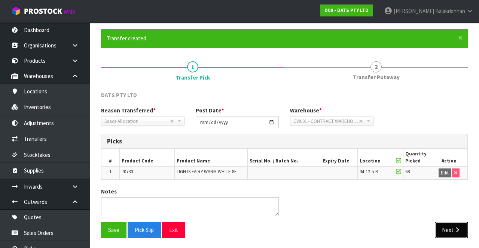
click at [444, 231] on button "Next" at bounding box center [450, 230] width 33 height 16
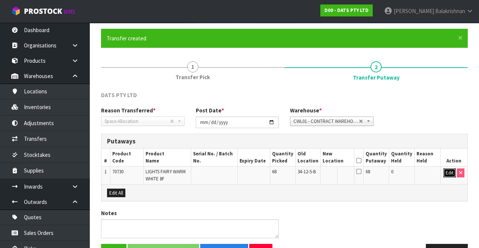
click at [446, 175] on button "Edit" at bounding box center [449, 173] width 12 height 9
click at [328, 173] on input "text" at bounding box center [333, 173] width 21 height 9
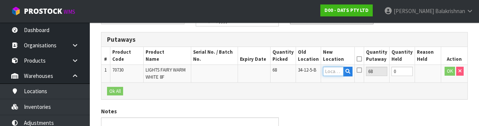
scroll to position [158, 0]
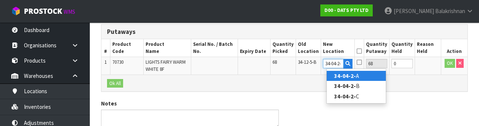
type input "34-04-2-A"
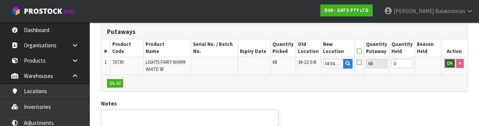
click at [446, 65] on button "OK" at bounding box center [449, 63] width 10 height 9
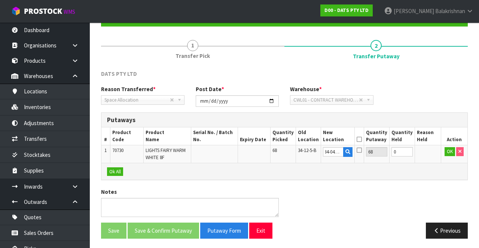
scroll to position [0, 0]
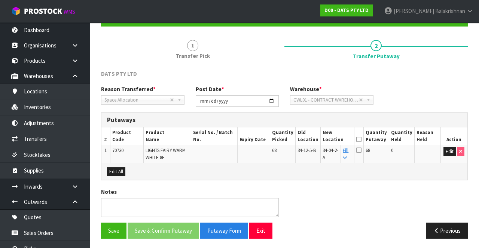
click at [361, 139] on icon at bounding box center [358, 139] width 5 height 0
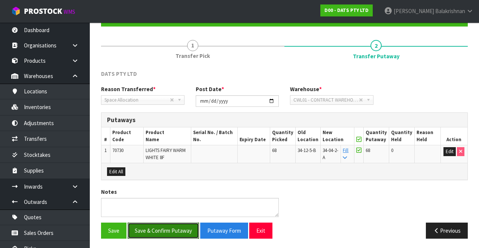
click at [172, 229] on button "Save & Confirm Putaway" at bounding box center [162, 231] width 71 height 16
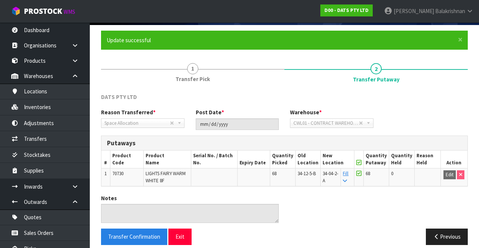
scroll to position [58, 0]
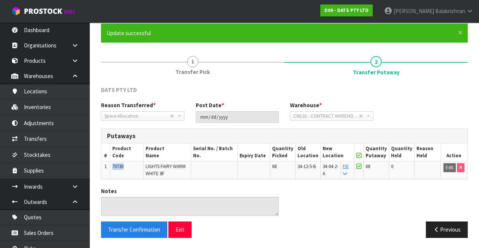
copy span "70730"
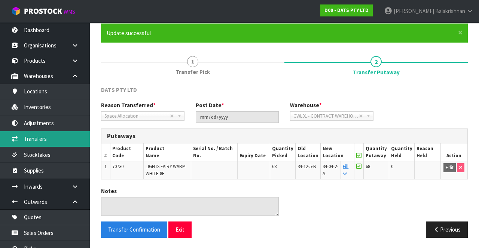
click at [35, 141] on link "Transfers" at bounding box center [45, 138] width 90 height 15
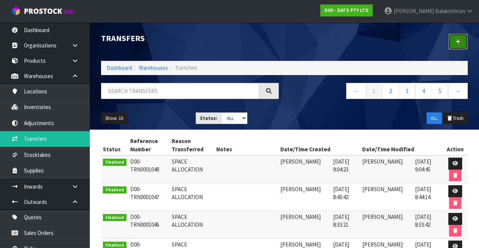
click at [457, 42] on icon at bounding box center [457, 42] width 5 height 6
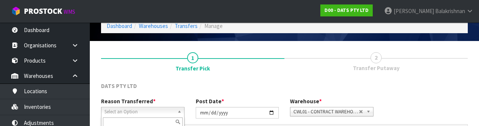
scroll to position [89, 0]
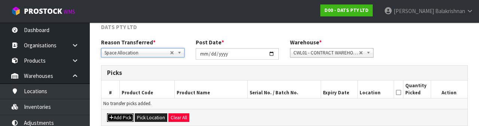
click at [118, 118] on button "Add Pick" at bounding box center [120, 118] width 27 height 9
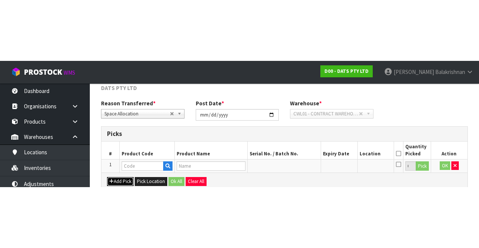
scroll to position [43, 0]
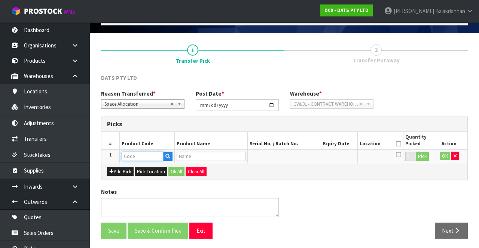
paste input "70730"
type input "70730"
type input "LIGHTS FAIRY WARM WHITE 8F"
type input "70730"
click at [425, 154] on button "Pick" at bounding box center [421, 157] width 13 height 10
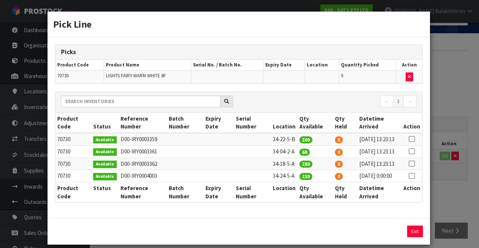
click at [412, 152] on icon at bounding box center [411, 151] width 6 height 0
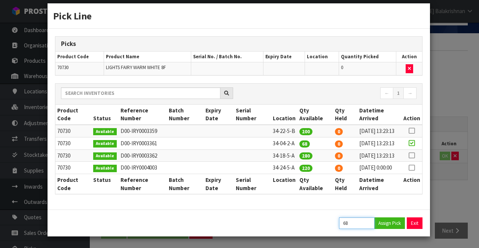
click at [347, 224] on input "68" at bounding box center [357, 224] width 36 height 12
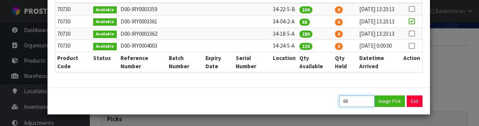
scroll to position [151, 0]
type input "48"
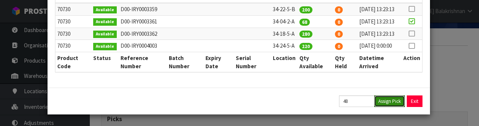
click at [393, 103] on button "Assign Pick" at bounding box center [389, 102] width 31 height 12
type input "48"
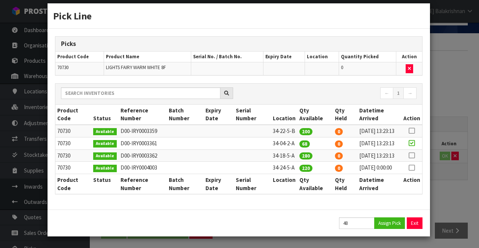
scroll to position [29, 0]
click at [417, 221] on button "Exit" at bounding box center [415, 224] width 16 height 12
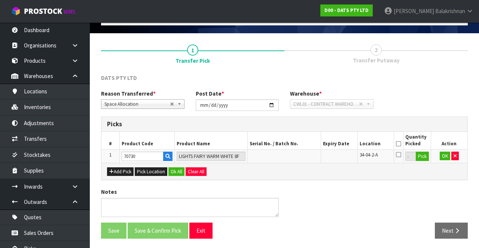
click at [399, 144] on icon at bounding box center [398, 144] width 5 height 0
click at [441, 155] on button "OK" at bounding box center [444, 156] width 10 height 9
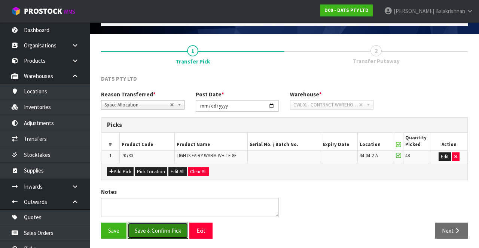
click at [160, 227] on button "Save & Confirm Pick" at bounding box center [157, 231] width 61 height 16
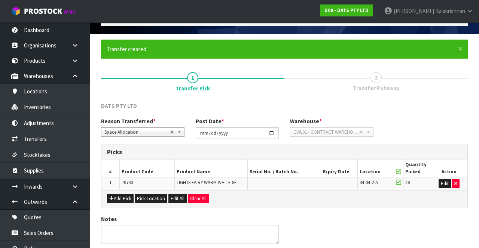
scroll to position [0, 0]
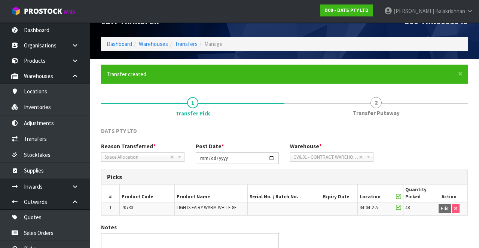
scroll to position [53, 0]
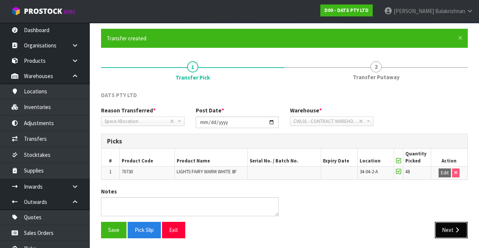
click at [448, 222] on button "Next" at bounding box center [450, 230] width 33 height 16
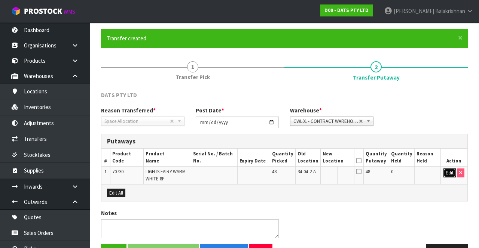
click at [452, 173] on button "Edit" at bounding box center [449, 173] width 12 height 9
click at [332, 173] on input "text" at bounding box center [333, 173] width 21 height 9
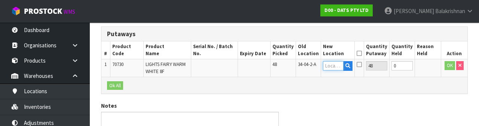
scroll to position [158, 0]
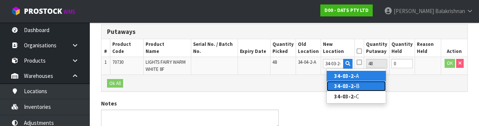
click at [353, 84] on strong "34-03-2-" at bounding box center [345, 86] width 22 height 7
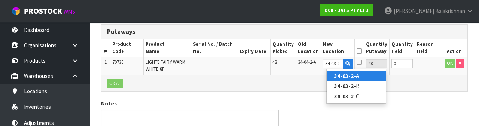
type input "34-03-2-B"
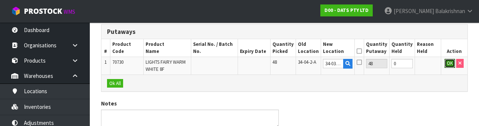
click at [446, 64] on button "OK" at bounding box center [449, 63] width 10 height 9
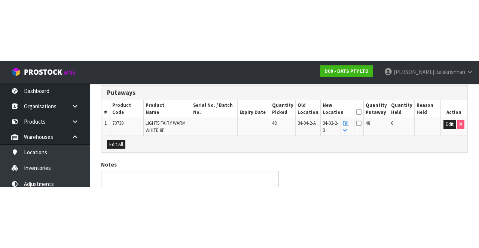
scroll to position [74, 0]
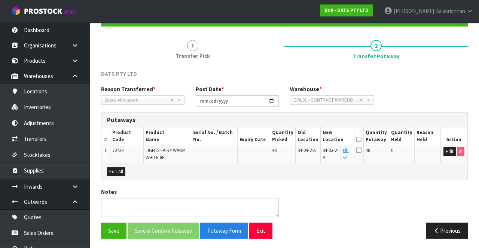
click at [361, 139] on icon at bounding box center [358, 139] width 5 height 0
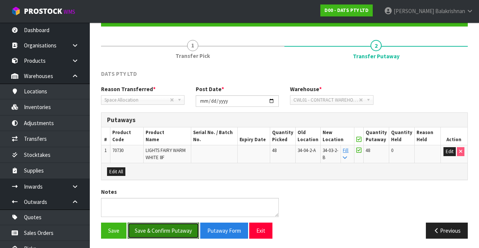
click at [175, 228] on button "Save & Confirm Putaway" at bounding box center [162, 231] width 71 height 16
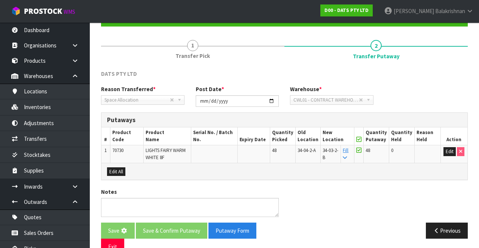
scroll to position [0, 0]
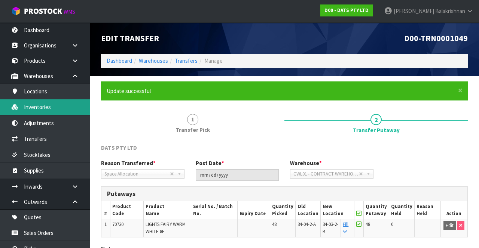
click at [25, 107] on link "Inventories" at bounding box center [45, 106] width 90 height 15
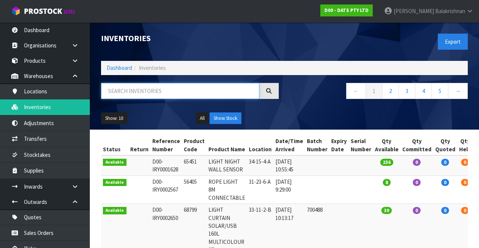
click at [181, 93] on input "text" at bounding box center [180, 91] width 158 height 16
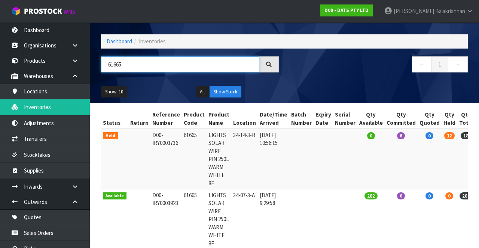
scroll to position [0, 12]
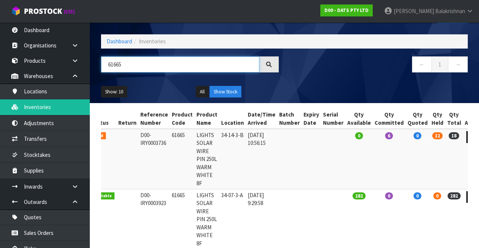
type input "61665"
click at [470, 137] on icon at bounding box center [473, 137] width 6 height 5
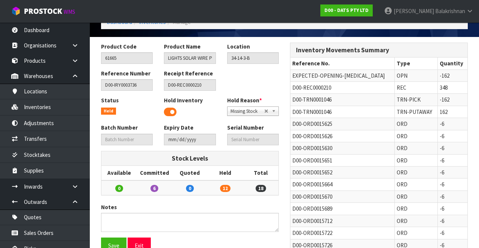
scroll to position [34, 0]
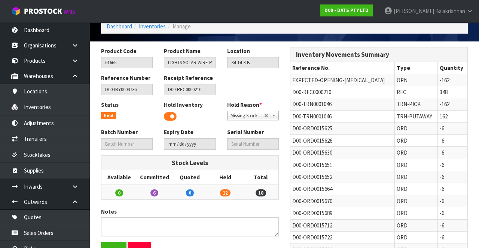
click at [171, 117] on span at bounding box center [170, 116] width 13 height 11
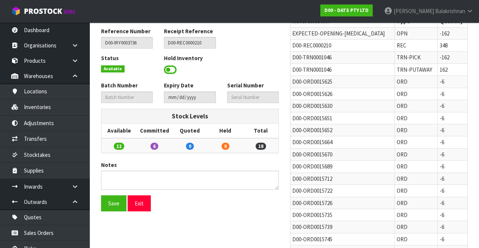
scroll to position [84, 0]
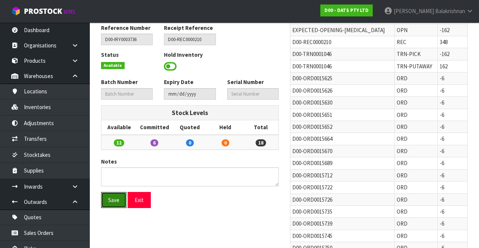
click at [118, 197] on button "Save" at bounding box center [113, 200] width 25 height 16
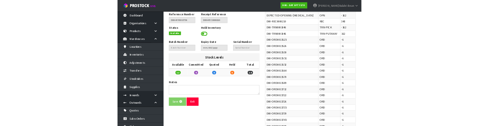
scroll to position [0, 0]
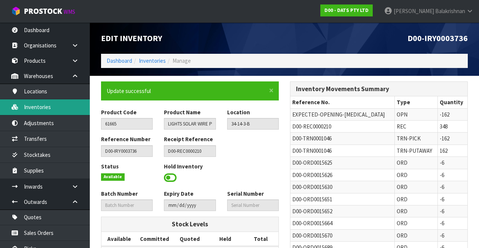
click at [28, 110] on link "Inventories" at bounding box center [45, 106] width 90 height 15
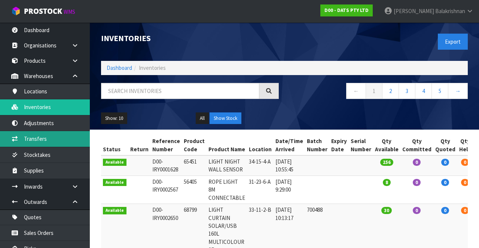
click at [28, 139] on link "Transfers" at bounding box center [45, 138] width 90 height 15
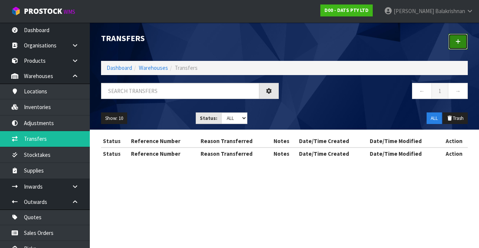
click at [458, 47] on link at bounding box center [457, 42] width 19 height 16
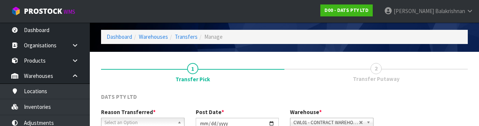
scroll to position [89, 0]
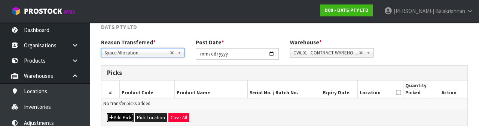
click at [123, 117] on button "Add Pick" at bounding box center [120, 118] width 27 height 9
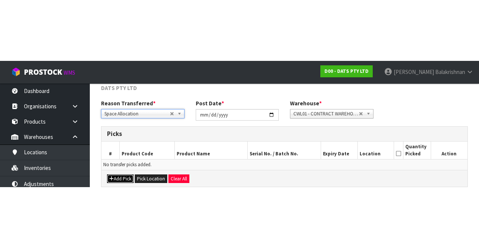
scroll to position [43, 0]
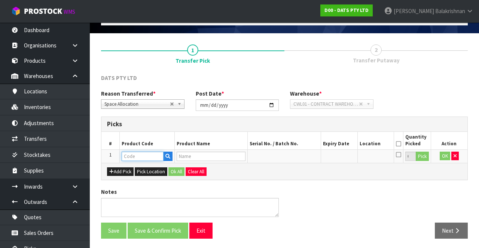
paste input "61665"
type input "61665"
type input "LIGHTS SOLAR WIRE PIN 250L WARM WHITE 8F"
type input "61665"
click at [423, 154] on button "Pick" at bounding box center [421, 157] width 13 height 10
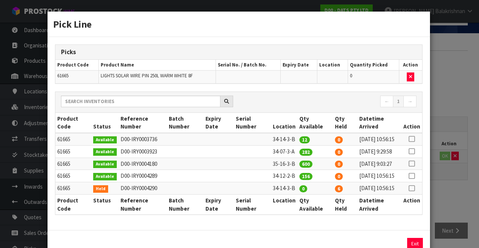
click at [412, 139] on icon at bounding box center [411, 139] width 6 height 0
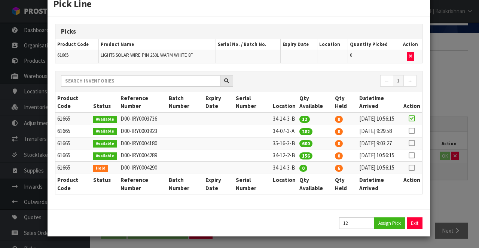
scroll to position [45, 0]
click at [394, 229] on button "Assign Pick" at bounding box center [389, 224] width 31 height 12
type input "12"
copy td "34-12-2-B"
click at [415, 228] on button "Exit" at bounding box center [415, 224] width 16 height 12
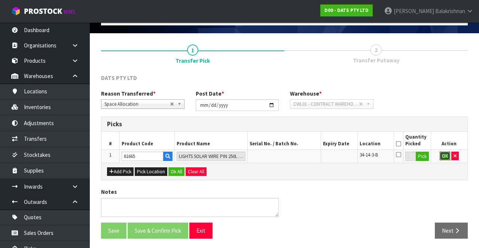
click at [442, 154] on button "OK" at bounding box center [444, 156] width 10 height 9
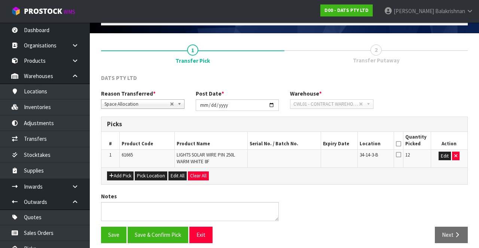
click at [400, 144] on icon at bounding box center [398, 144] width 5 height 0
click at [157, 234] on button "Save & Confirm Pick" at bounding box center [157, 235] width 61 height 16
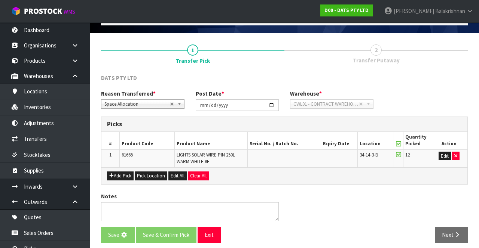
scroll to position [0, 0]
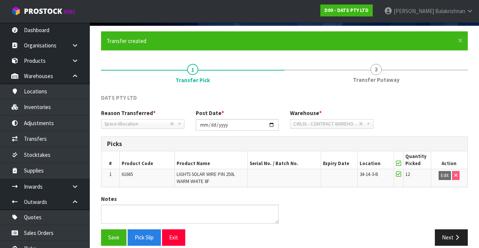
scroll to position [58, 0]
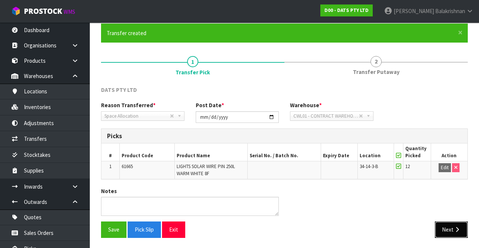
click at [449, 233] on button "Next" at bounding box center [450, 230] width 33 height 16
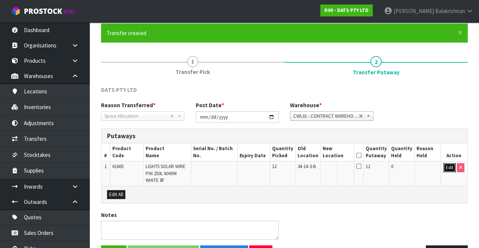
click at [445, 168] on button "Edit" at bounding box center [449, 167] width 12 height 9
click at [335, 165] on input "text" at bounding box center [333, 167] width 21 height 9
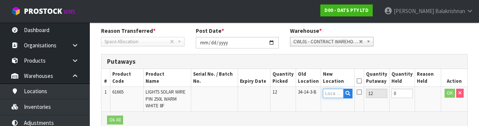
scroll to position [158, 0]
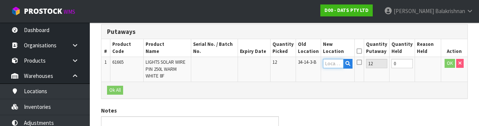
type input "34-12-2-B"
click at [446, 64] on button "OK" at bounding box center [449, 63] width 10 height 9
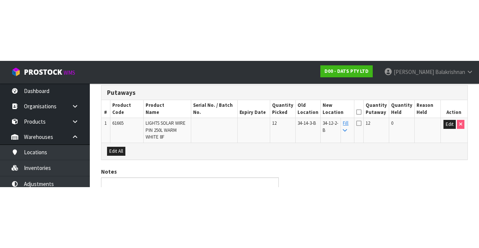
scroll to position [81, 0]
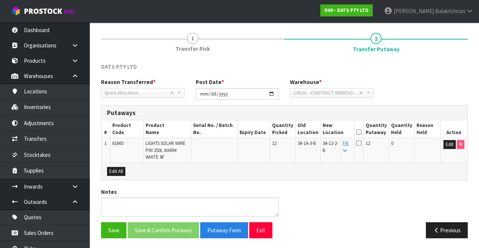
click at [371, 125] on th "Quantity Putaway" at bounding box center [375, 129] width 25 height 18
click at [361, 132] on icon at bounding box center [358, 132] width 5 height 0
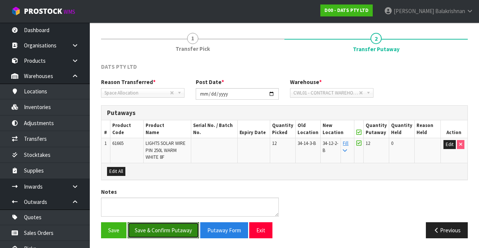
click at [177, 231] on button "Save & Confirm Putaway" at bounding box center [162, 230] width 71 height 16
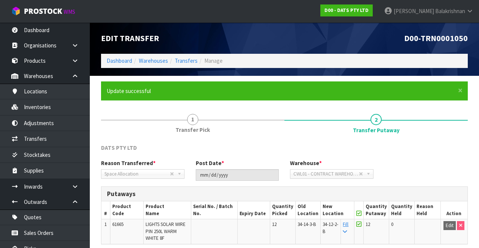
scroll to position [65, 0]
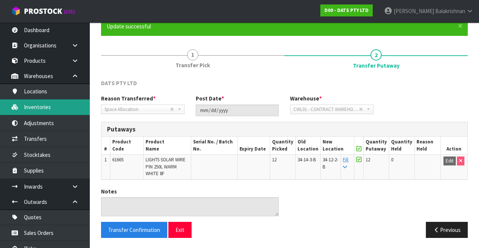
click at [30, 109] on link "Inventories" at bounding box center [45, 106] width 90 height 15
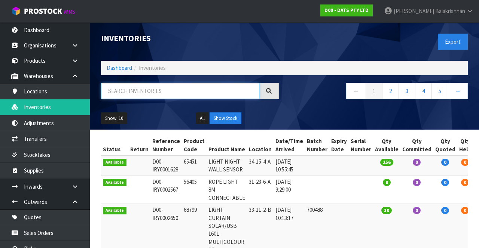
click at [182, 92] on input "text" at bounding box center [180, 91] width 158 height 16
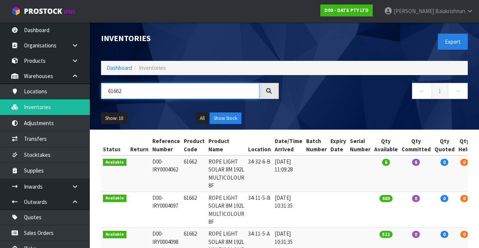
type input "61662"
copy td "61662"
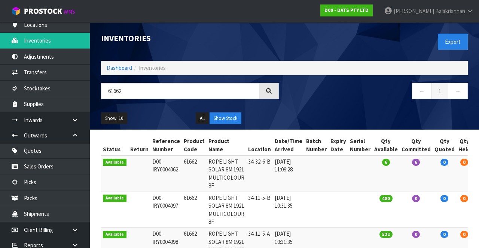
scroll to position [67, 0]
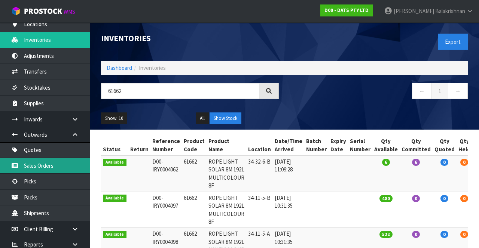
click at [30, 167] on link "Sales Orders" at bounding box center [45, 165] width 90 height 15
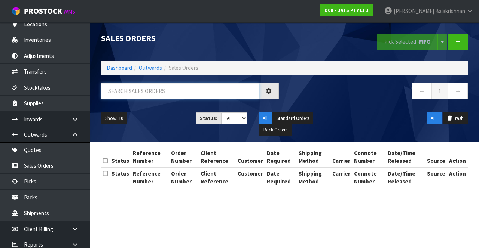
click at [168, 91] on input "text" at bounding box center [180, 91] width 158 height 16
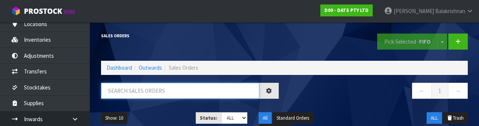
paste input "61662"
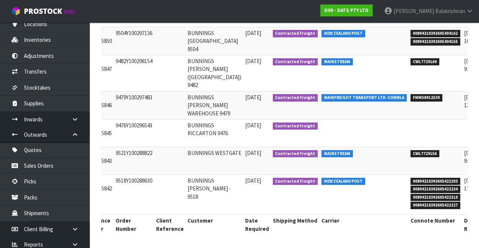
scroll to position [0, 107]
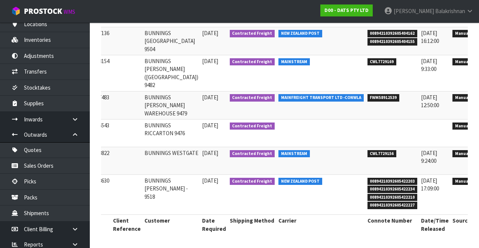
type input "61662"
click at [478, 129] on icon at bounding box center [484, 127] width 6 height 5
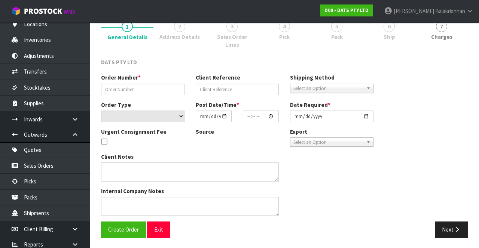
type input "9476Y100296543"
select select "number:0"
type input "[DATE]"
type input "08:45:00.000"
type input "[DATE]"
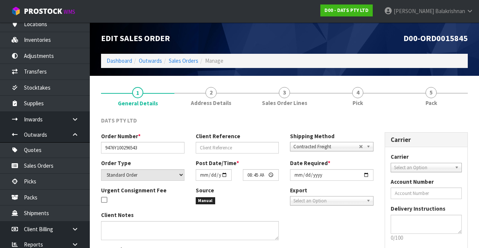
scroll to position [59, 0]
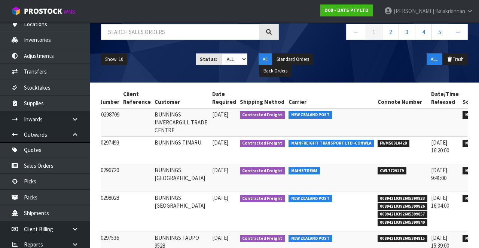
scroll to position [0, 107]
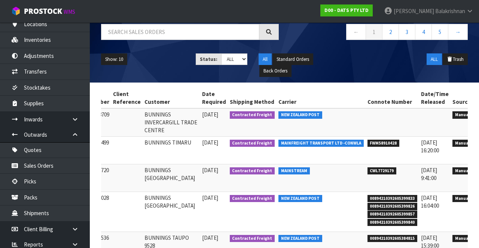
click at [478, 115] on icon at bounding box center [484, 116] width 6 height 5
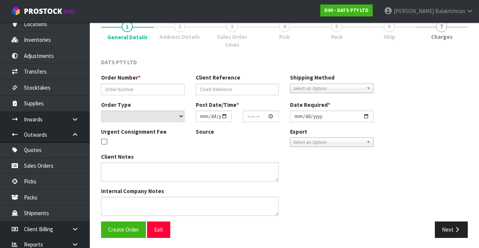
type input "9539S100298709"
select select "number:0"
type input "[DATE]"
type input "09:46:00.000"
type input "[DATE]"
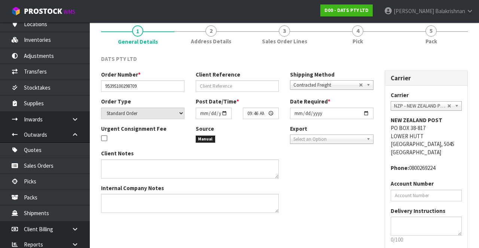
scroll to position [62, 0]
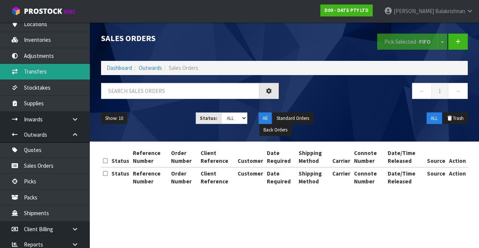
click at [25, 73] on link "Transfers" at bounding box center [45, 71] width 90 height 15
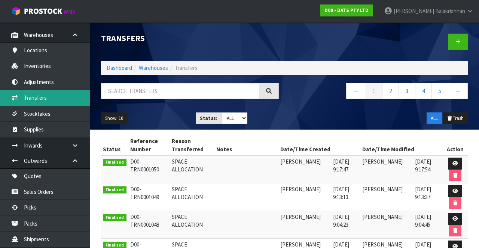
scroll to position [42, 0]
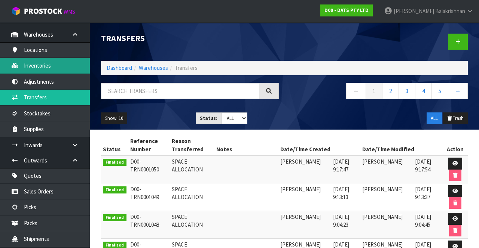
click at [29, 71] on link "Inventories" at bounding box center [45, 65] width 90 height 15
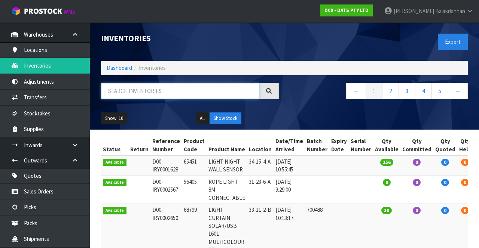
paste input "61662"
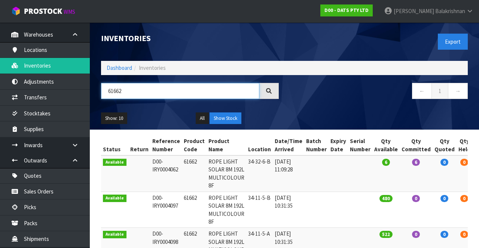
scroll to position [0, 27]
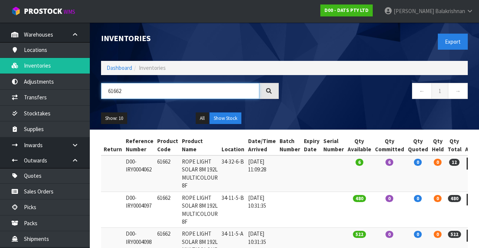
type input "61662"
click at [470, 163] on icon at bounding box center [473, 163] width 6 height 5
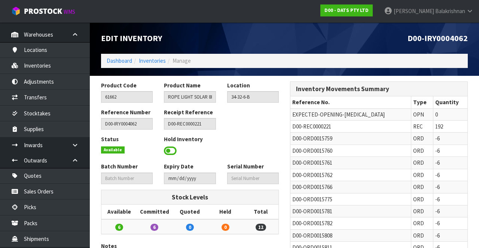
click at [168, 148] on span at bounding box center [170, 150] width 13 height 11
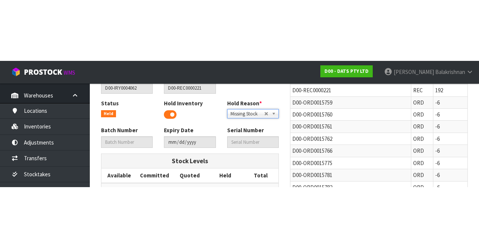
scroll to position [97, 0]
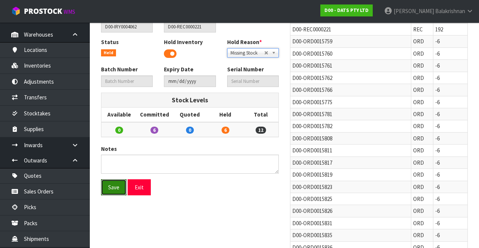
click at [108, 184] on button "Save" at bounding box center [113, 187] width 25 height 16
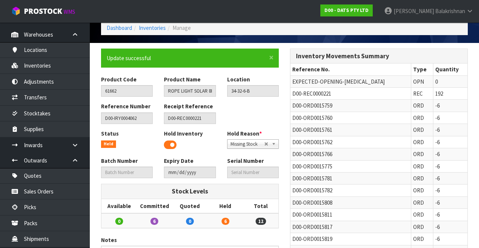
scroll to position [0, 0]
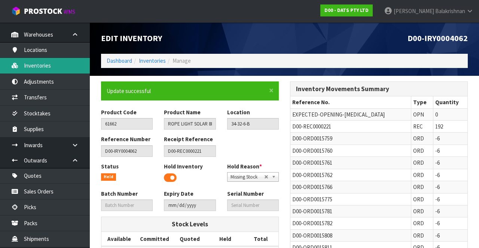
click at [26, 61] on link "Inventories" at bounding box center [45, 65] width 90 height 15
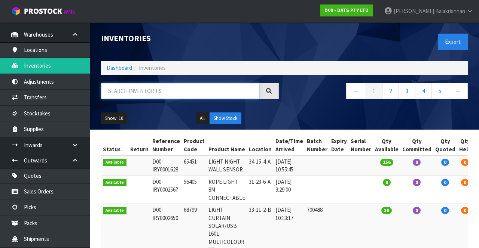
paste input "61662"
type input "61662"
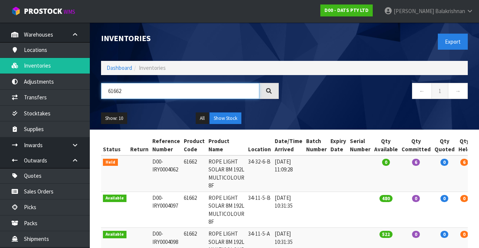
scroll to position [0, 27]
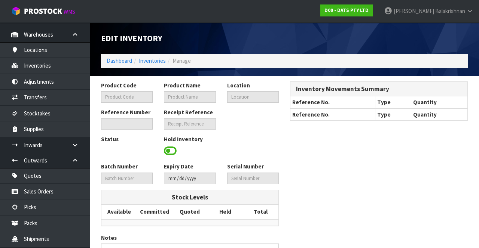
type input "61662"
type input "ROPE LIGHT SOLAR 8M 192L MULTICOLOUR 8F"
type input "34-32-6-B"
type input "D00-IRY0004062"
type input "D00-REC0000221"
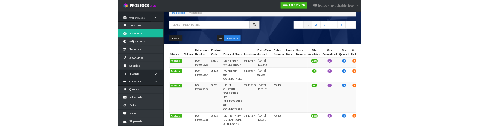
scroll to position [43, 0]
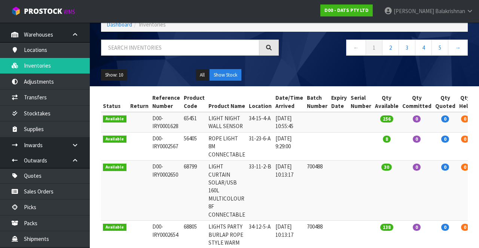
click at [160, 215] on td "D00-IRY0002650" at bounding box center [165, 191] width 31 height 60
click at [161, 50] on input "text" at bounding box center [180, 48] width 158 height 16
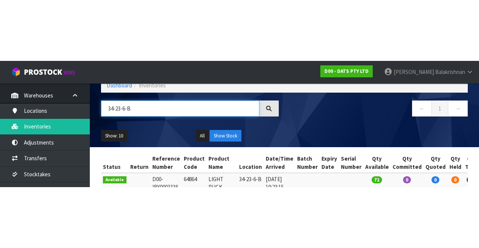
scroll to position [16, 0]
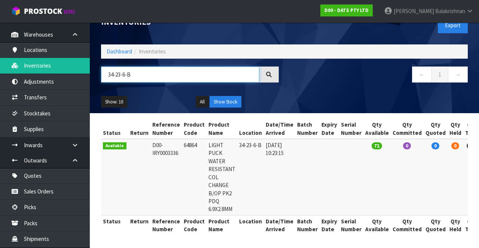
type input "34-23-6-B"
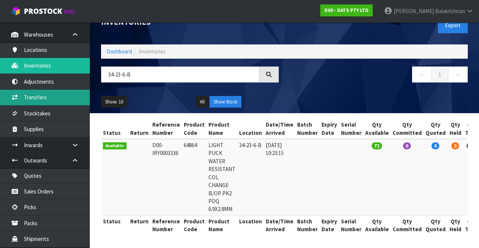
click at [54, 93] on link "Transfers" at bounding box center [45, 97] width 90 height 15
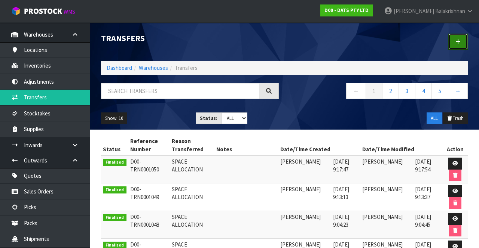
click at [457, 36] on link at bounding box center [457, 42] width 19 height 16
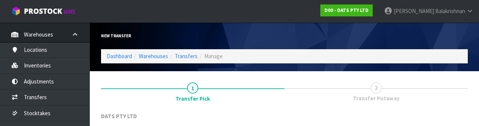
scroll to position [89, 0]
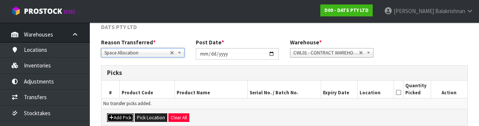
click at [123, 116] on button "Add Pick" at bounding box center [120, 118] width 27 height 9
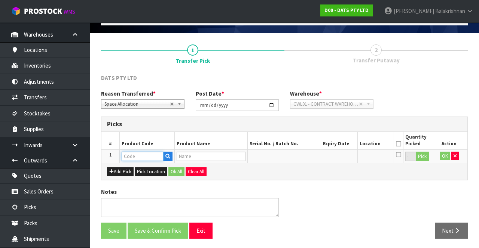
click at [140, 154] on input "text" at bounding box center [143, 156] width 42 height 9
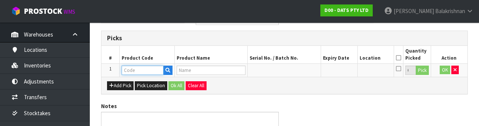
scroll to position [131, 0]
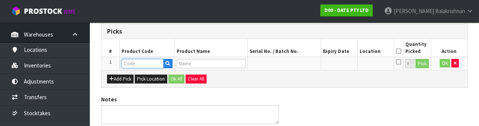
paste input "61662"
type input "61662"
type input "ROPE LIGHT SOLAR 8M 192L MULTICOLOUR 8F"
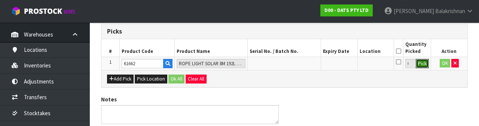
click at [425, 64] on button "Pick" at bounding box center [421, 64] width 13 height 10
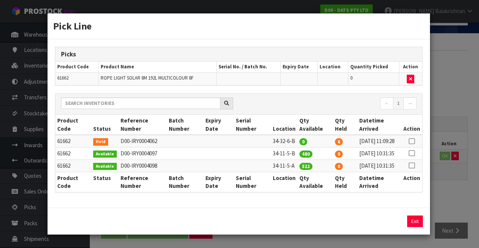
scroll to position [0, 0]
click at [413, 227] on button "Exit" at bounding box center [415, 222] width 16 height 12
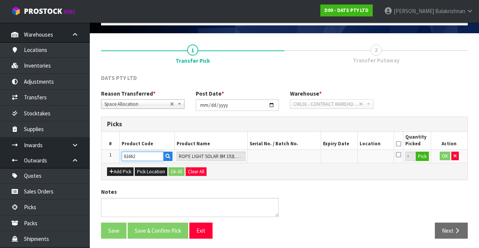
click at [143, 157] on input "61662" at bounding box center [143, 156] width 42 height 9
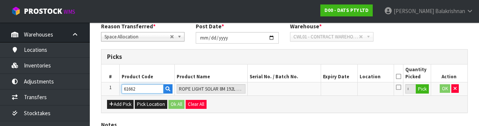
scroll to position [131, 0]
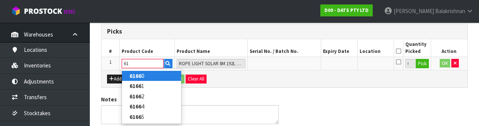
type input "6"
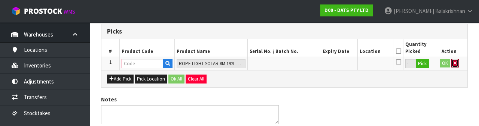
click at [454, 64] on icon "button" at bounding box center [454, 63] width 3 height 5
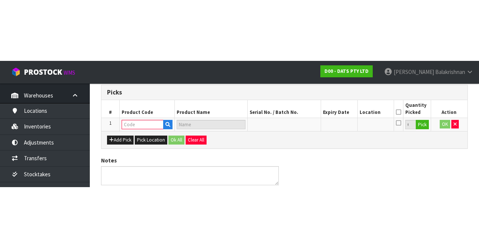
scroll to position [40, 0]
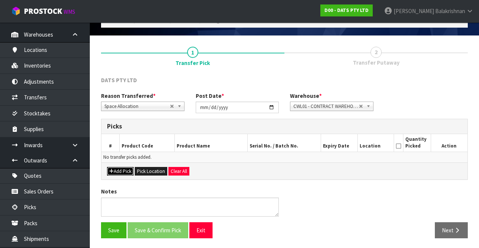
click at [120, 168] on button "Add Pick" at bounding box center [120, 171] width 27 height 9
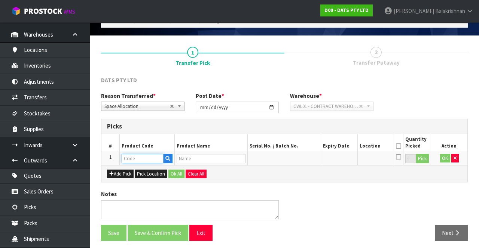
click at [148, 157] on input "text" at bounding box center [143, 158] width 42 height 9
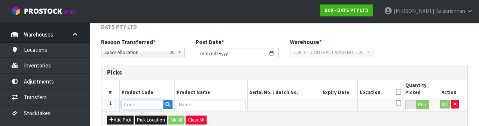
scroll to position [131, 0]
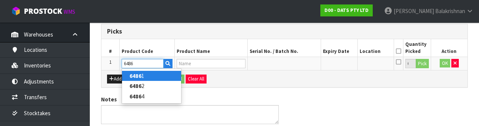
type input "64864"
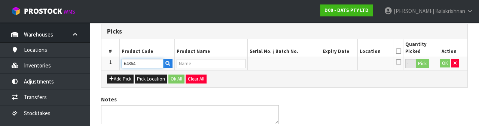
type input "LIGHT PUCK WATER RESISTANT COL CHANGE B/OP PK2 PDQ 6.9X2.8MM"
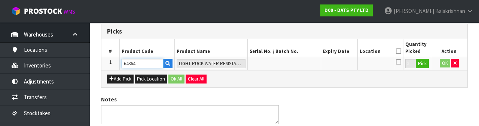
type input "64864"
click at [425, 68] on button "Pick" at bounding box center [421, 64] width 13 height 10
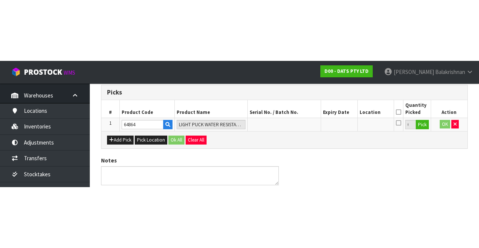
scroll to position [43, 0]
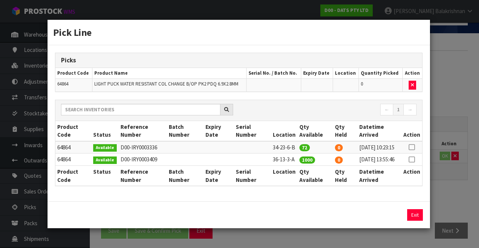
click at [412, 147] on icon at bounding box center [411, 147] width 6 height 0
click at [396, 221] on button "Assign Pick" at bounding box center [389, 215] width 31 height 12
type input "72"
click at [395, 221] on input "72" at bounding box center [373, 215] width 68 height 12
click at [417, 220] on button "Exit" at bounding box center [415, 215] width 16 height 12
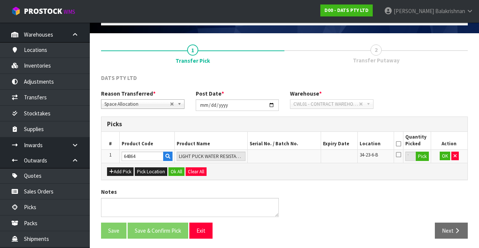
click at [399, 144] on icon at bounding box center [398, 144] width 5 height 0
click at [176, 173] on button "Ok All" at bounding box center [176, 172] width 16 height 9
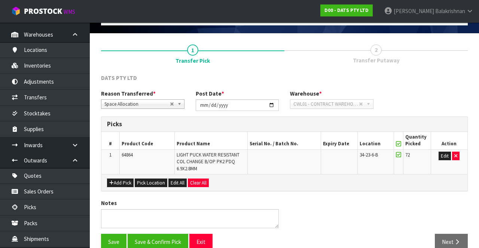
scroll to position [54, 0]
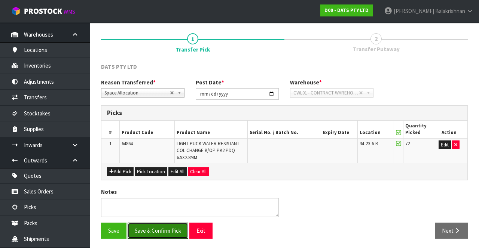
click at [167, 230] on button "Save & Confirm Pick" at bounding box center [157, 231] width 61 height 16
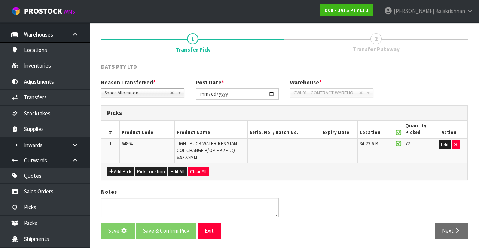
scroll to position [0, 0]
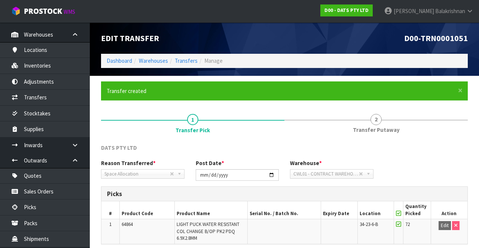
scroll to position [65, 0]
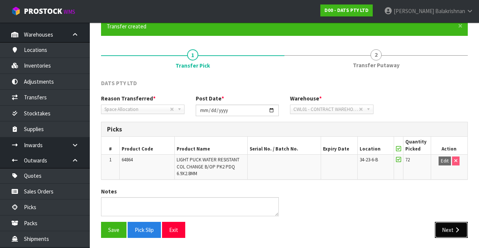
click at [459, 224] on button "Next" at bounding box center [450, 230] width 33 height 16
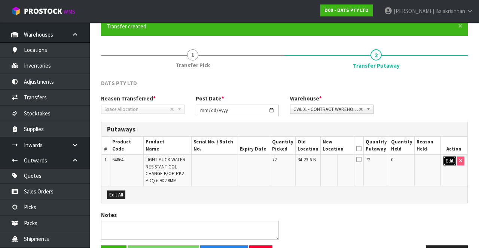
click at [449, 157] on button "Edit" at bounding box center [449, 161] width 12 height 9
click at [334, 160] on input "text" at bounding box center [333, 161] width 21 height 9
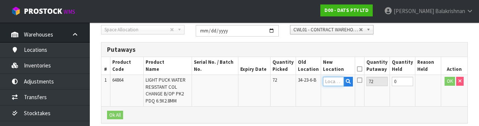
scroll to position [158, 0]
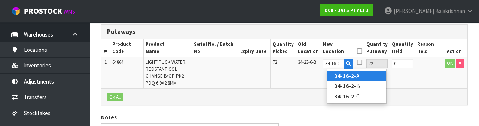
click at [369, 74] on link "34-16-2- A" at bounding box center [356, 76] width 59 height 10
type input "34-16-2-A"
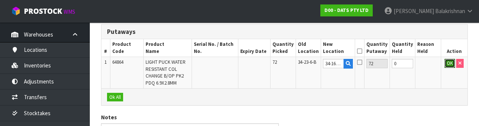
click at [449, 64] on button "OK" at bounding box center [449, 63] width 10 height 9
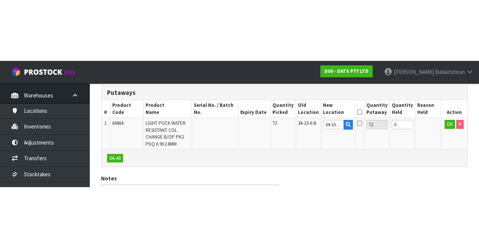
scroll to position [88, 0]
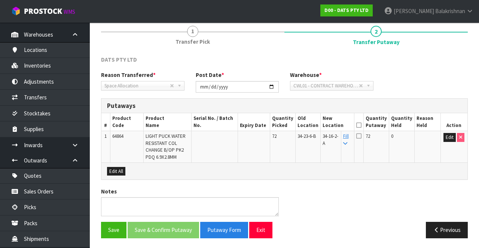
click at [361, 125] on icon at bounding box center [358, 125] width 5 height 0
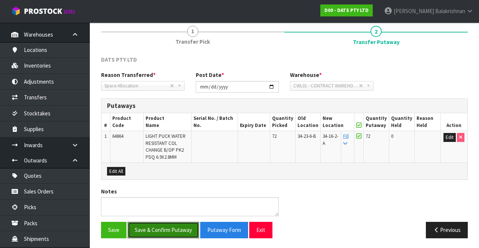
click at [175, 225] on button "Save & Confirm Putaway" at bounding box center [162, 230] width 71 height 16
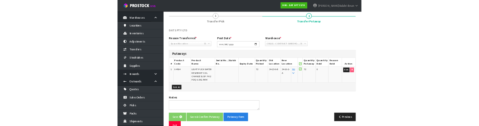
scroll to position [0, 0]
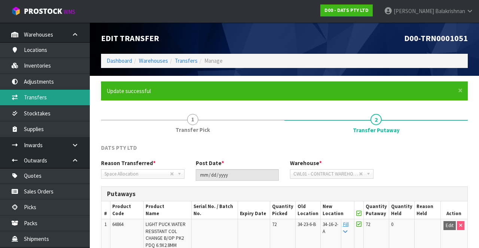
click at [42, 100] on link "Transfers" at bounding box center [45, 97] width 90 height 15
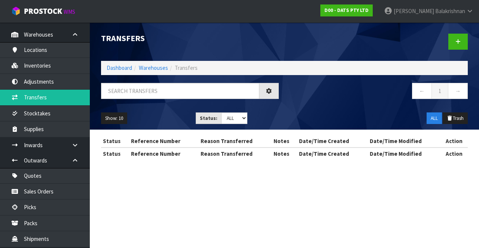
click at [56, 65] on div "Transfers Dashboard Warehouses Transfers ← 1 → Show: 10 5 10 25 50 Status: Draf…" at bounding box center [239, 86] width 479 height 173
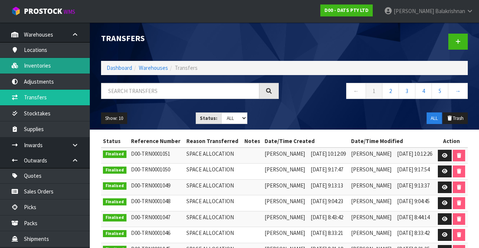
click at [57, 67] on link "Inventories" at bounding box center [45, 65] width 90 height 15
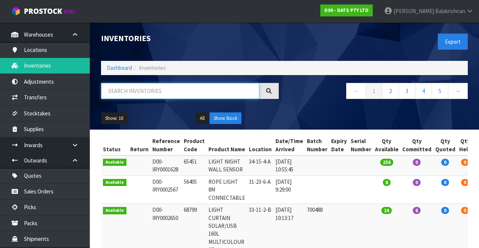
click at [153, 99] on input "text" at bounding box center [180, 91] width 158 height 16
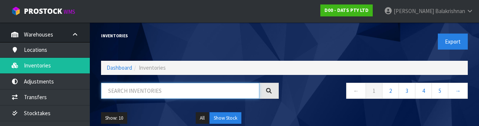
click at [161, 93] on input "text" at bounding box center [180, 91] width 158 height 16
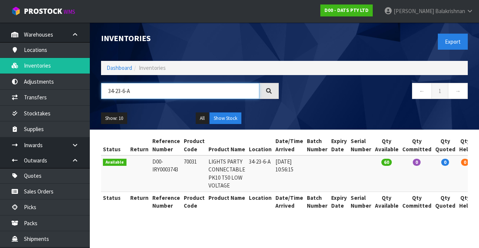
type input "34-23-6-A"
copy td "70031"
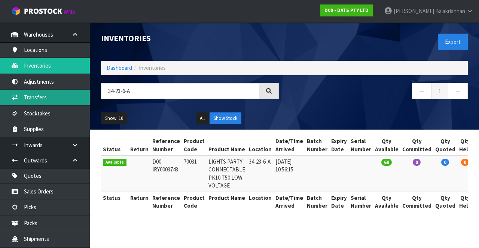
click at [46, 95] on link "Transfers" at bounding box center [45, 97] width 90 height 15
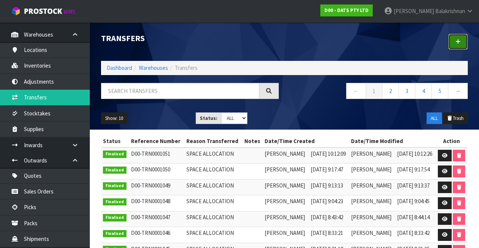
click at [457, 42] on icon at bounding box center [457, 42] width 5 height 6
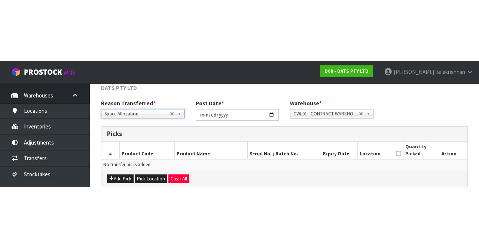
scroll to position [40, 0]
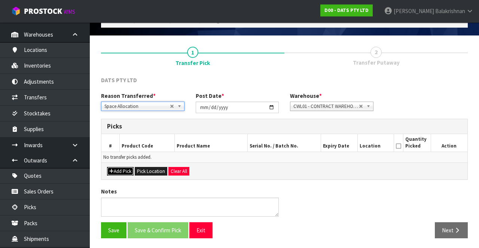
click at [116, 173] on button "Add Pick" at bounding box center [120, 171] width 27 height 9
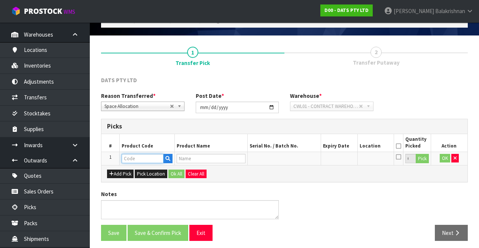
click at [138, 157] on input "text" at bounding box center [143, 158] width 42 height 9
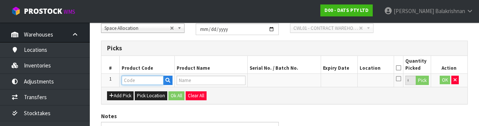
scroll to position [131, 0]
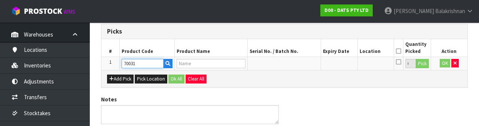
type input "70031"
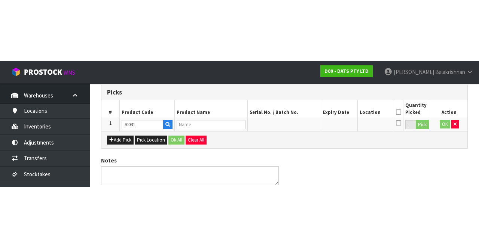
scroll to position [43, 0]
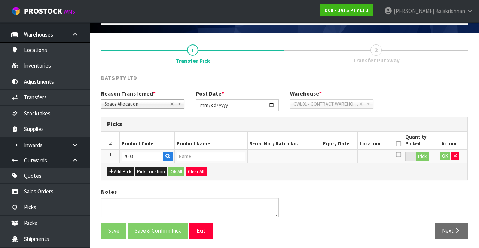
type input "LIGHTS PARTY CONNECTABLE PK10 T50 LOW VOLTAGE"
click at [426, 153] on button "Pick" at bounding box center [421, 157] width 13 height 10
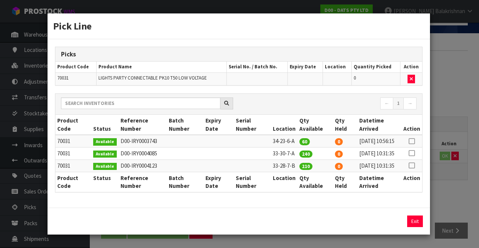
click at [411, 141] on icon at bounding box center [411, 141] width 6 height 0
click at [390, 227] on button "Assign Pick" at bounding box center [389, 222] width 31 height 12
type input "60"
click at [418, 227] on button "Exit" at bounding box center [415, 222] width 16 height 12
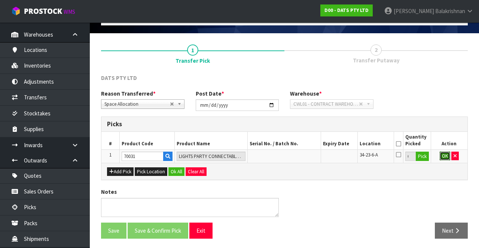
click at [440, 153] on button "OK" at bounding box center [444, 156] width 10 height 9
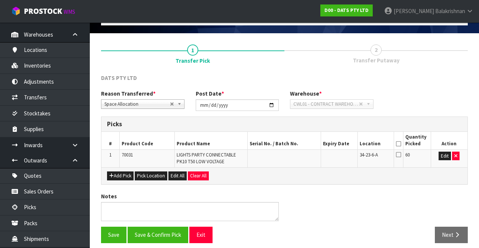
click at [397, 144] on icon at bounding box center [398, 144] width 5 height 0
click at [166, 232] on button "Save & Confirm Pick" at bounding box center [157, 235] width 61 height 16
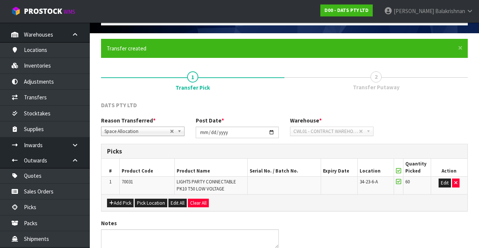
scroll to position [0, 0]
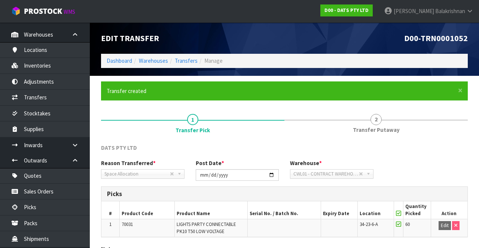
scroll to position [58, 0]
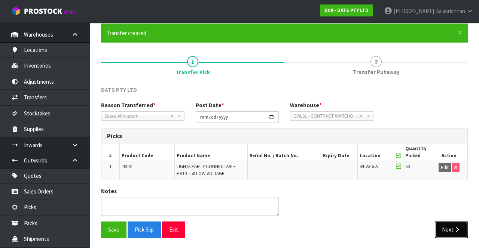
click at [458, 224] on button "Next" at bounding box center [450, 230] width 33 height 16
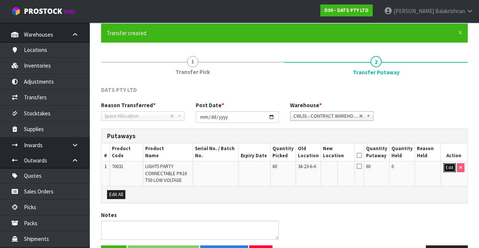
click at [446, 169] on button "Edit" at bounding box center [449, 167] width 12 height 9
click at [341, 165] on input "text" at bounding box center [333, 167] width 21 height 9
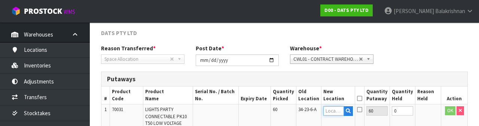
scroll to position [158, 0]
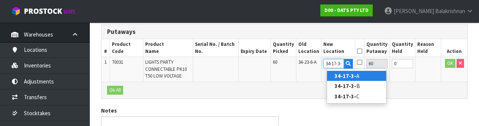
type input "34-17-3-B"
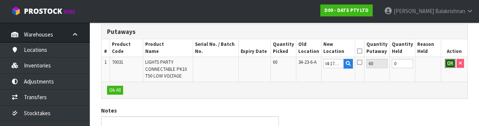
click at [449, 63] on button "OK" at bounding box center [450, 63] width 10 height 9
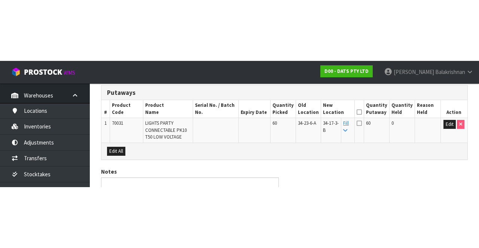
scroll to position [81, 0]
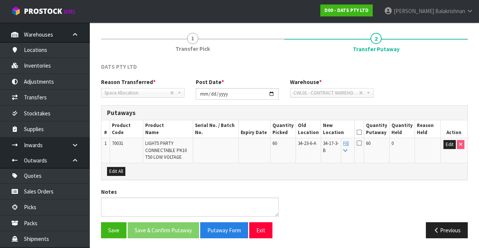
click at [362, 132] on icon at bounding box center [358, 132] width 5 height 0
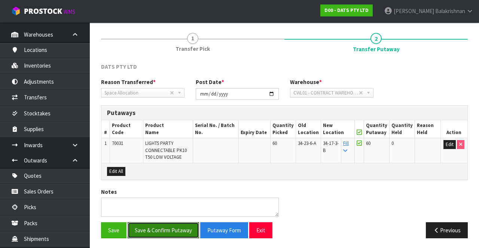
click at [168, 229] on button "Save & Confirm Putaway" at bounding box center [162, 230] width 71 height 16
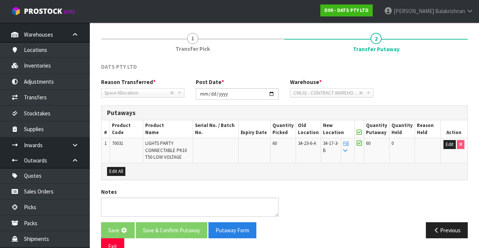
scroll to position [0, 0]
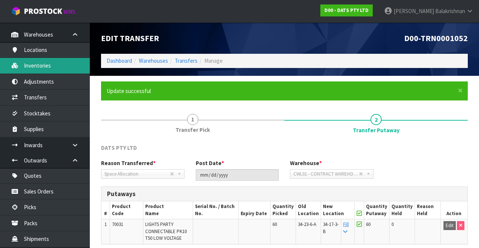
click at [36, 68] on link "Inventories" at bounding box center [45, 65] width 90 height 15
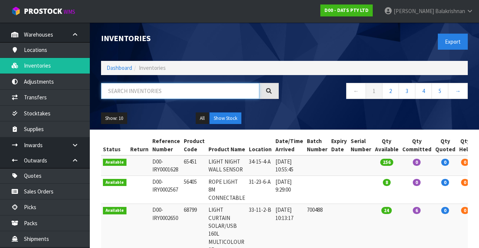
click at [114, 87] on input "text" at bounding box center [180, 91] width 158 height 16
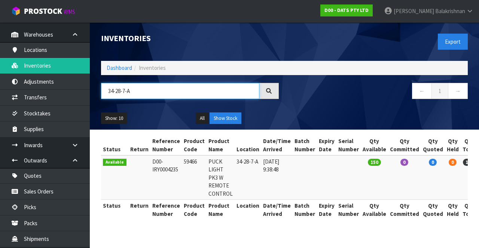
type input "34-28-7-A"
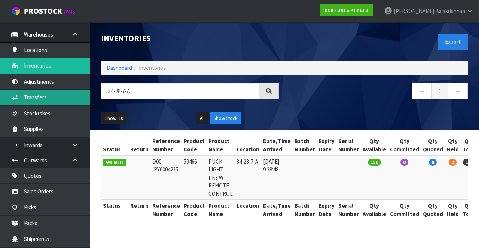
click at [22, 95] on link "Transfers" at bounding box center [45, 97] width 90 height 15
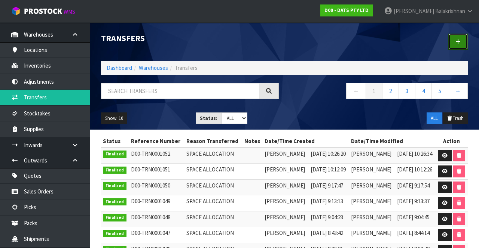
click at [458, 40] on icon at bounding box center [457, 42] width 5 height 6
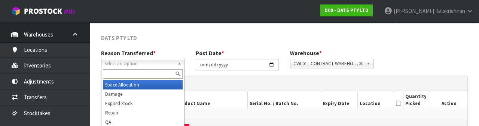
scroll to position [89, 0]
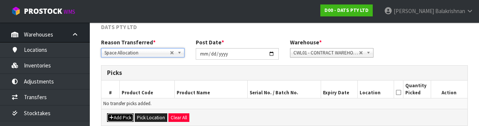
click at [115, 117] on button "Add Pick" at bounding box center [120, 118] width 27 height 9
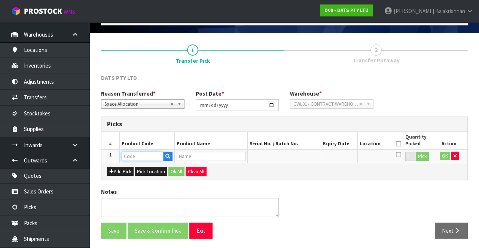
click at [147, 156] on input "text" at bounding box center [143, 156] width 42 height 9
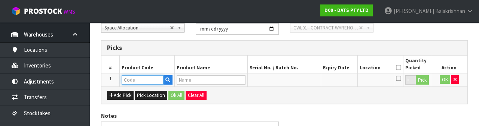
scroll to position [131, 0]
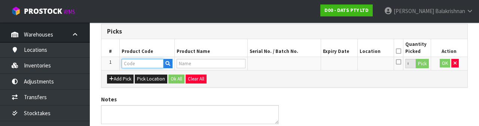
paste input "59466"
type input "59466"
type input "PUCK LIGHT PK3 W REMOTE CONTROL"
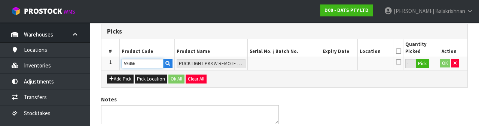
type input "59466"
click at [425, 65] on button "Pick" at bounding box center [421, 64] width 13 height 10
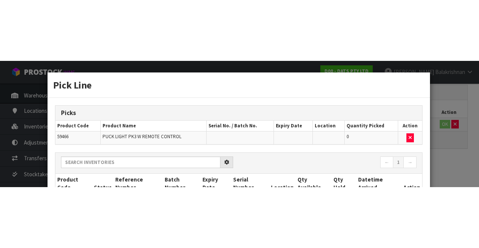
scroll to position [43, 0]
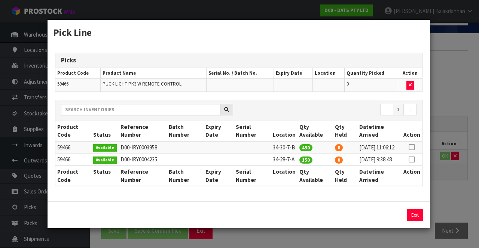
click at [413, 160] on icon at bounding box center [411, 160] width 6 height 0
click at [385, 213] on button "Assign Pick" at bounding box center [389, 215] width 31 height 12
type input "150"
click at [412, 220] on button "Exit" at bounding box center [415, 215] width 16 height 12
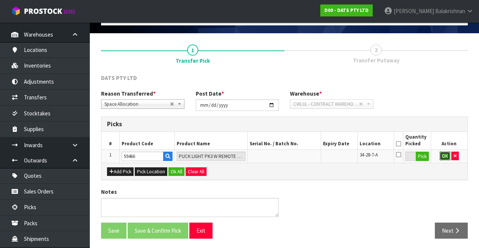
click at [444, 154] on button "OK" at bounding box center [444, 156] width 10 height 9
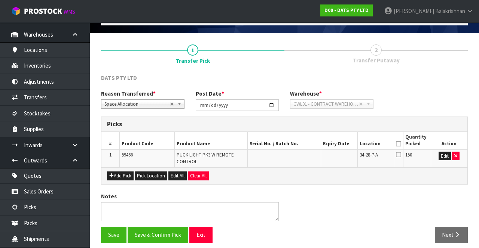
click at [398, 144] on icon at bounding box center [398, 144] width 5 height 0
click at [165, 230] on button "Save & Confirm Pick" at bounding box center [157, 235] width 61 height 16
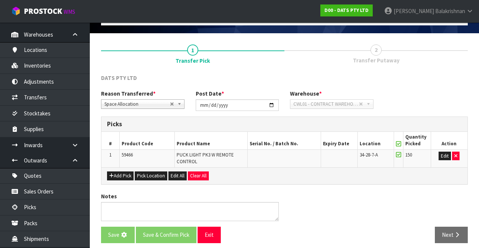
scroll to position [0, 0]
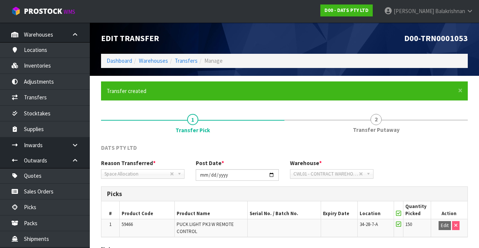
scroll to position [58, 0]
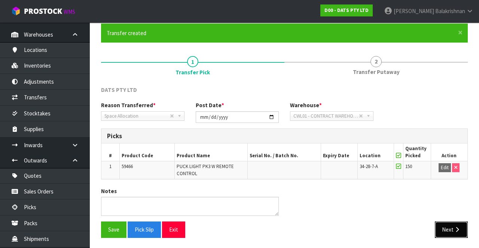
click at [452, 231] on button "Next" at bounding box center [450, 230] width 33 height 16
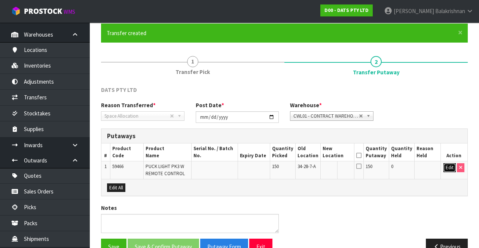
click at [445, 168] on button "Edit" at bounding box center [449, 167] width 12 height 9
click at [335, 168] on input "text" at bounding box center [333, 167] width 21 height 9
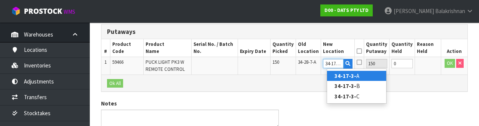
scroll to position [0, 1]
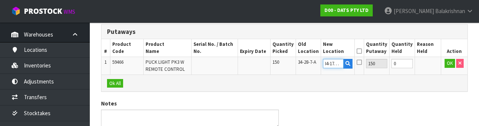
type input "34-17-3-B"
click at [440, 63] on td "OK" at bounding box center [453, 66] width 27 height 18
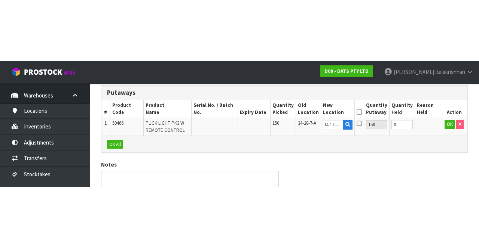
scroll to position [0, 0]
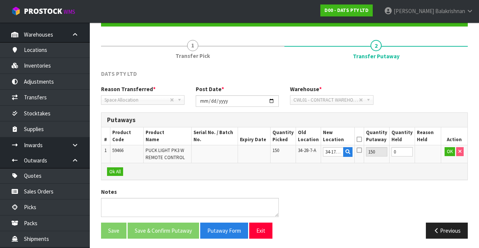
click at [362, 139] on icon at bounding box center [358, 139] width 5 height 0
click at [338, 153] on input "34-17-3-B" at bounding box center [333, 151] width 21 height 9
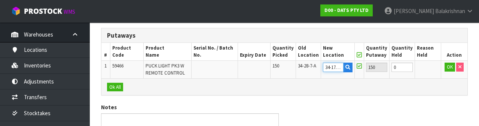
scroll to position [158, 0]
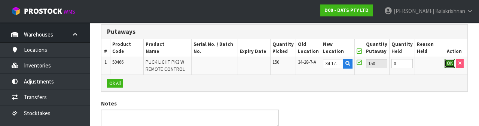
click at [446, 64] on button "OK" at bounding box center [449, 63] width 10 height 9
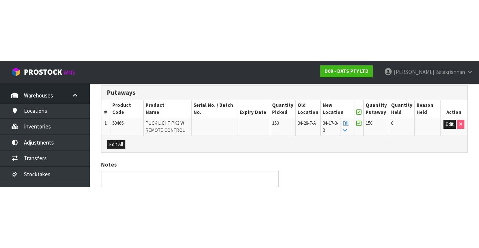
scroll to position [74, 0]
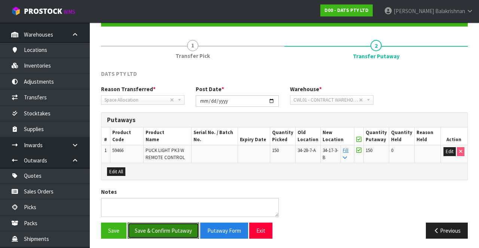
click at [176, 226] on button "Save & Confirm Putaway" at bounding box center [162, 231] width 71 height 16
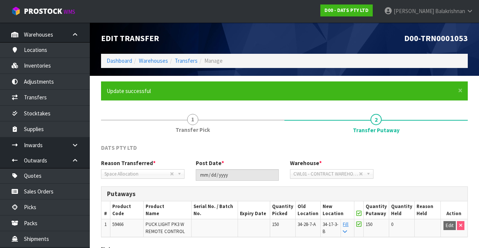
scroll to position [58, 0]
